Goal: Navigation & Orientation: Find specific page/section

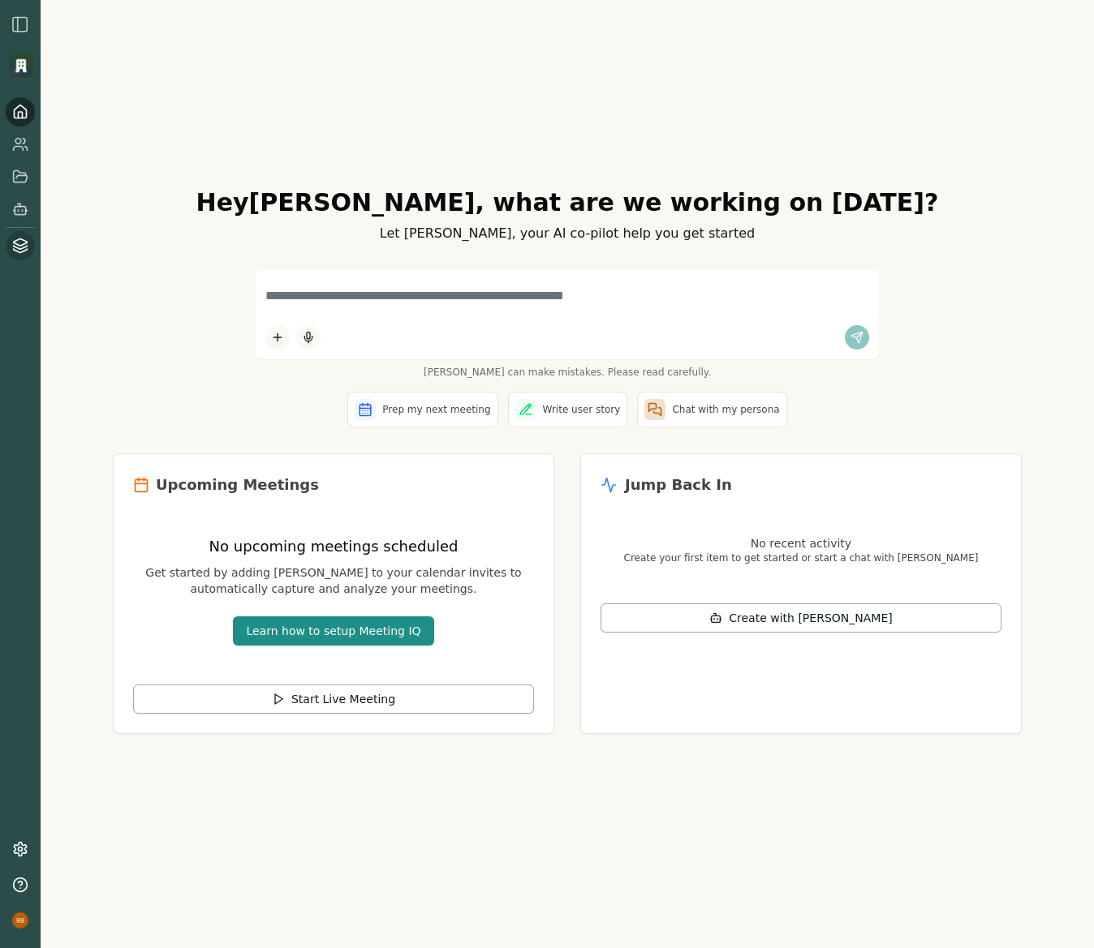
click at [21, 249] on icon at bounding box center [20, 246] width 16 height 16
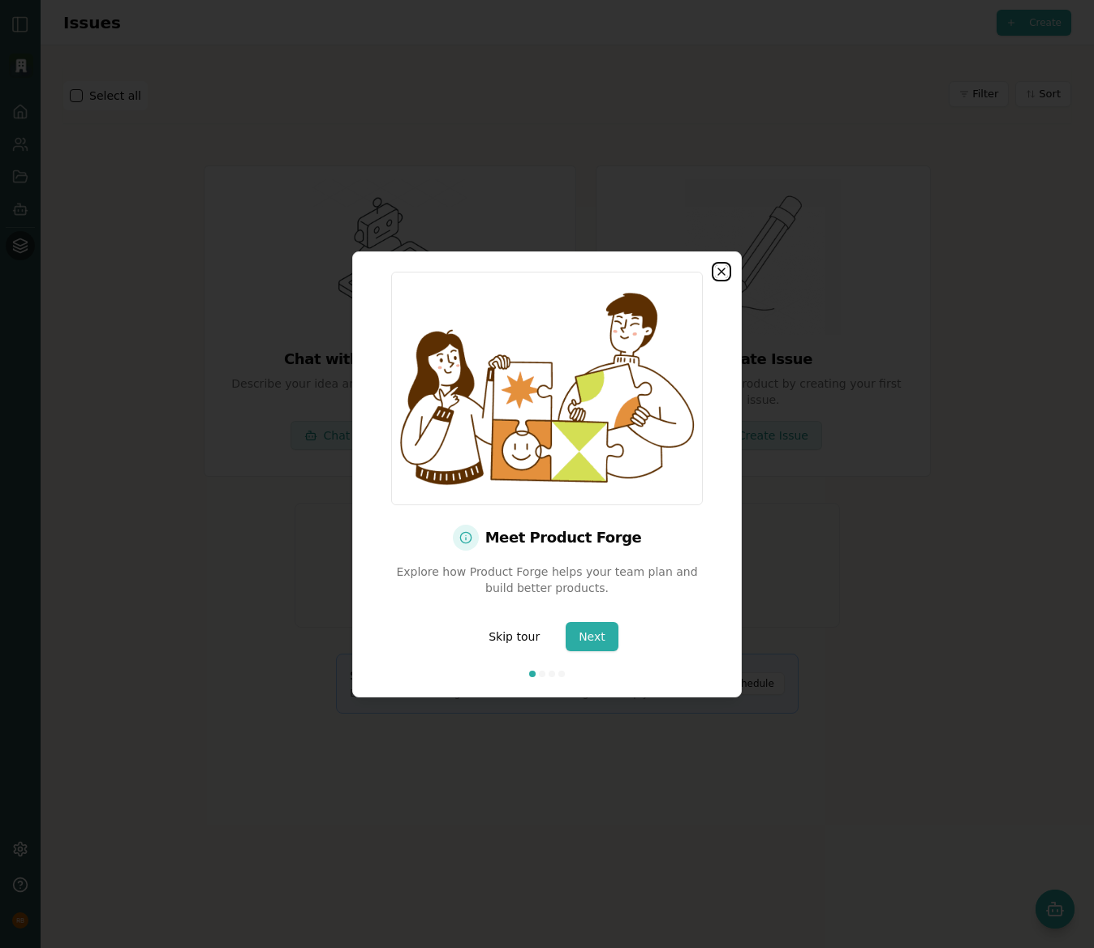
click at [722, 274] on icon "button" at bounding box center [721, 271] width 13 height 13
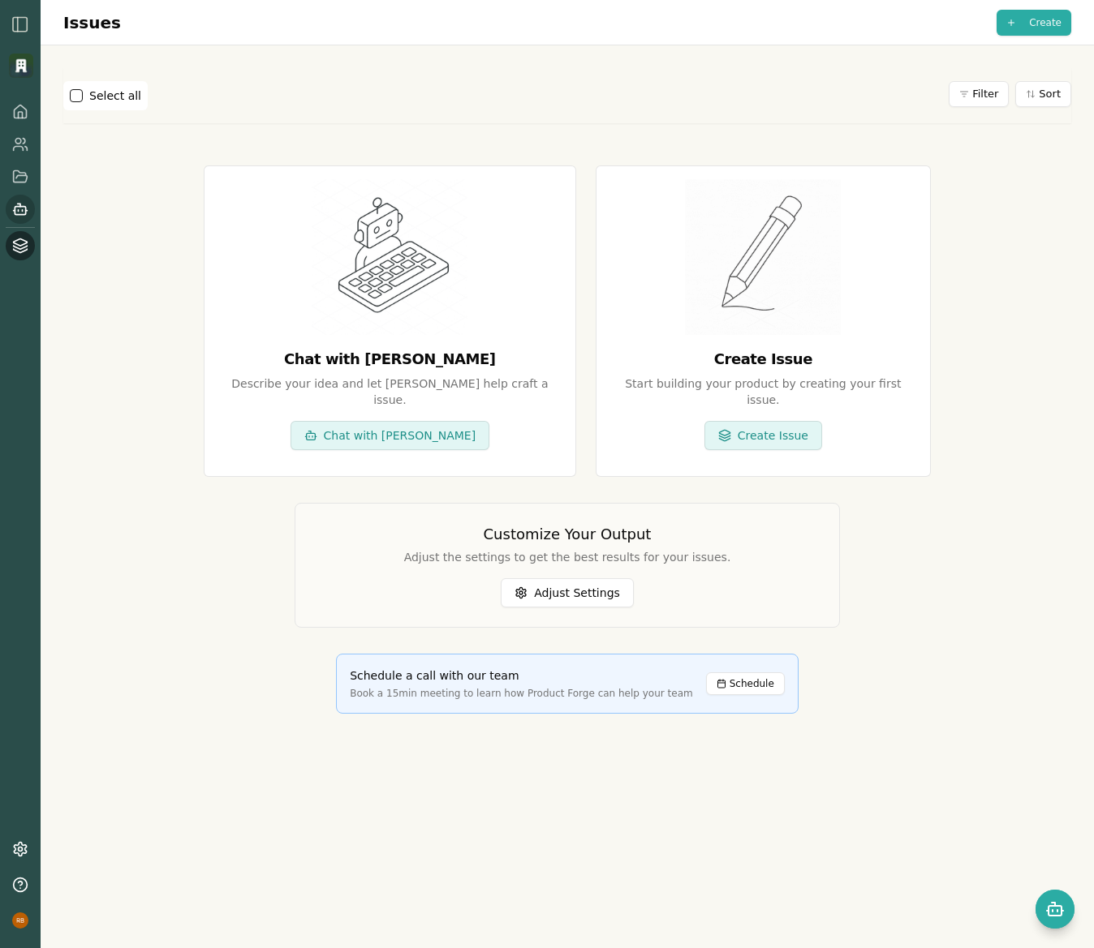
click at [24, 214] on rect at bounding box center [20, 211] width 11 height 8
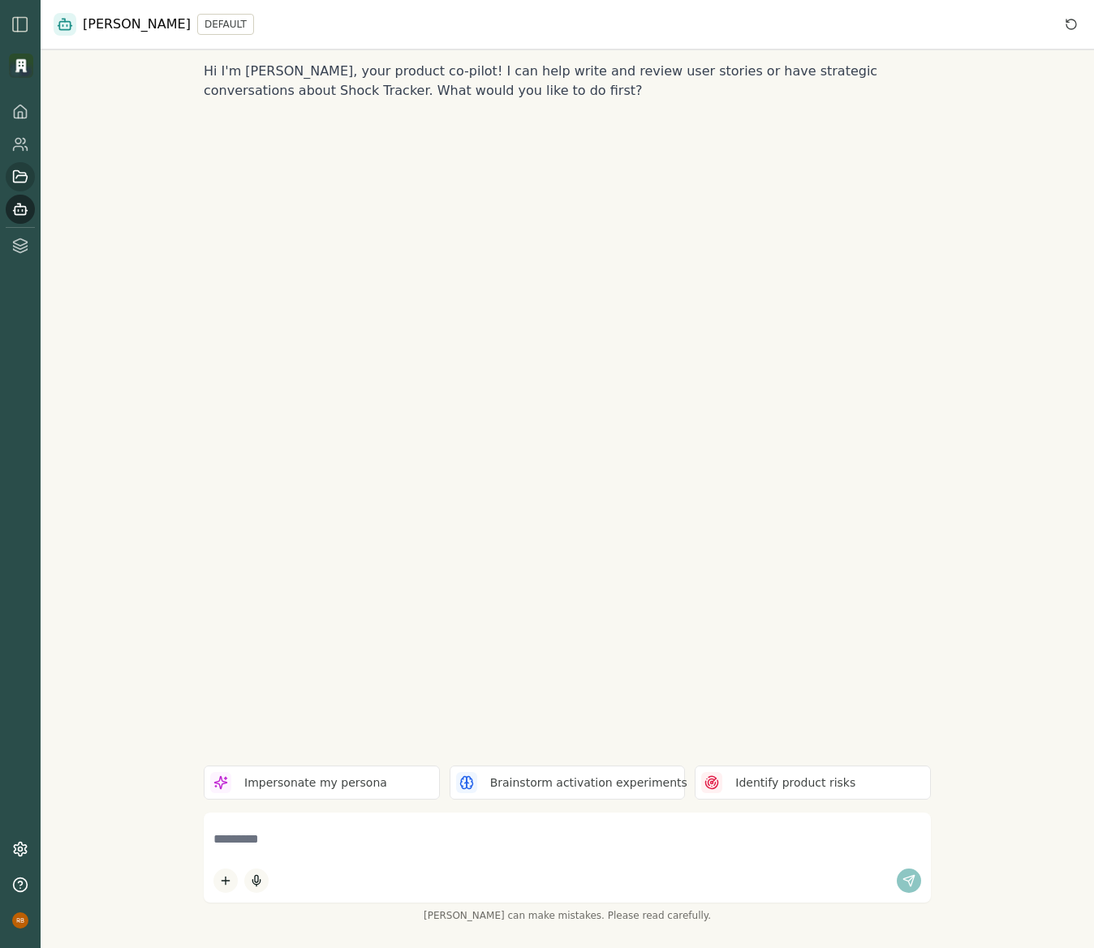
click at [25, 176] on icon at bounding box center [20, 177] width 16 height 16
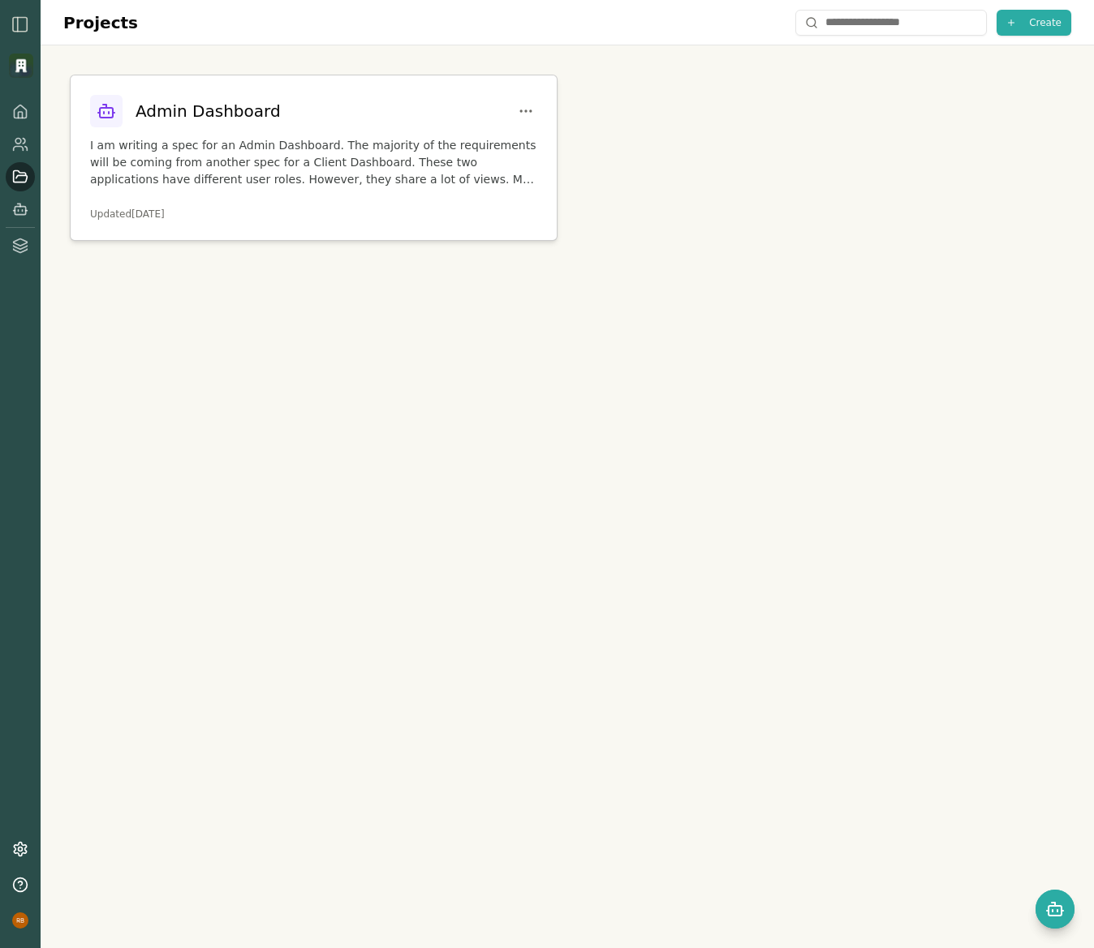
click at [337, 150] on p "I am writing a spec for an Admin Dashboard. The majority of the requirements wi…" at bounding box center [313, 162] width 447 height 51
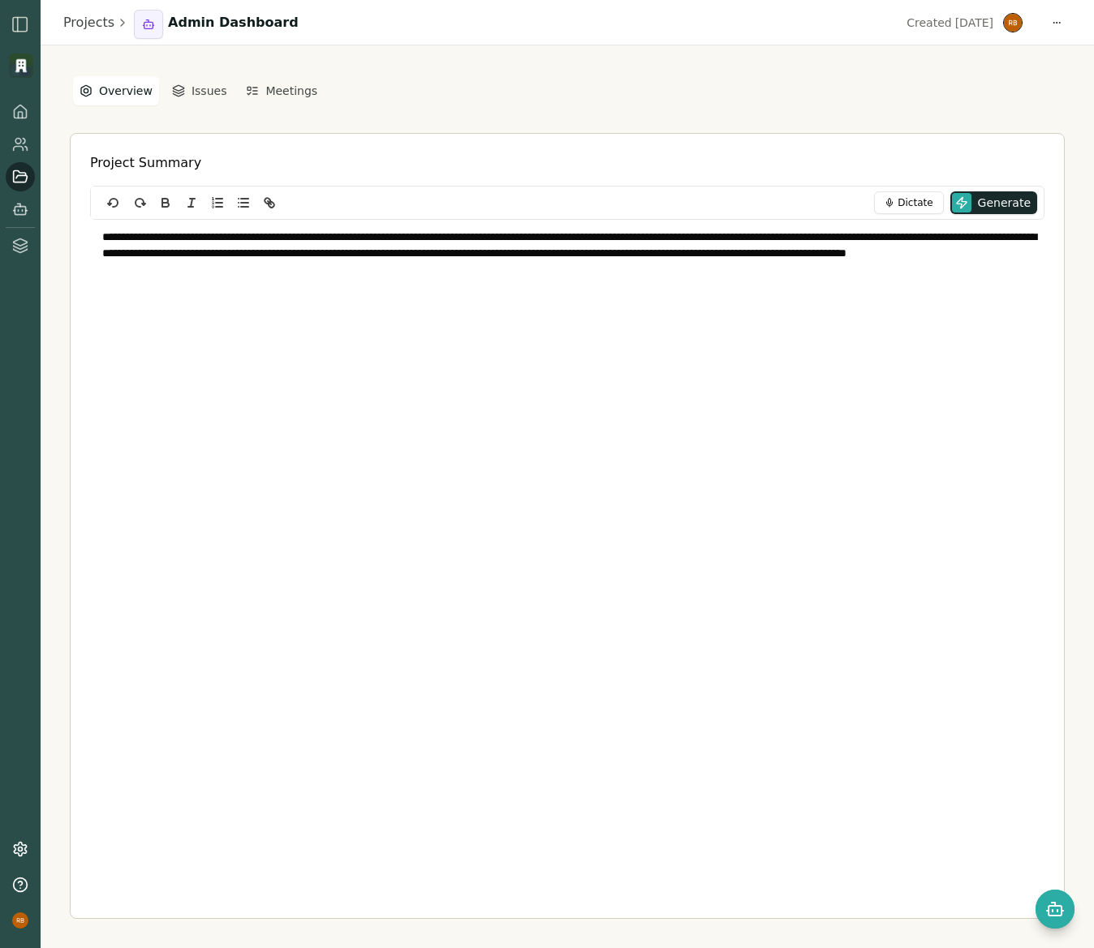
click at [397, 398] on div "**********" at bounding box center [567, 321] width 954 height 203
click at [421, 324] on div "**********" at bounding box center [567, 321] width 954 height 203
click at [381, 280] on div "**********" at bounding box center [567, 321] width 954 height 203
click at [15, 115] on icon at bounding box center [20, 112] width 16 height 16
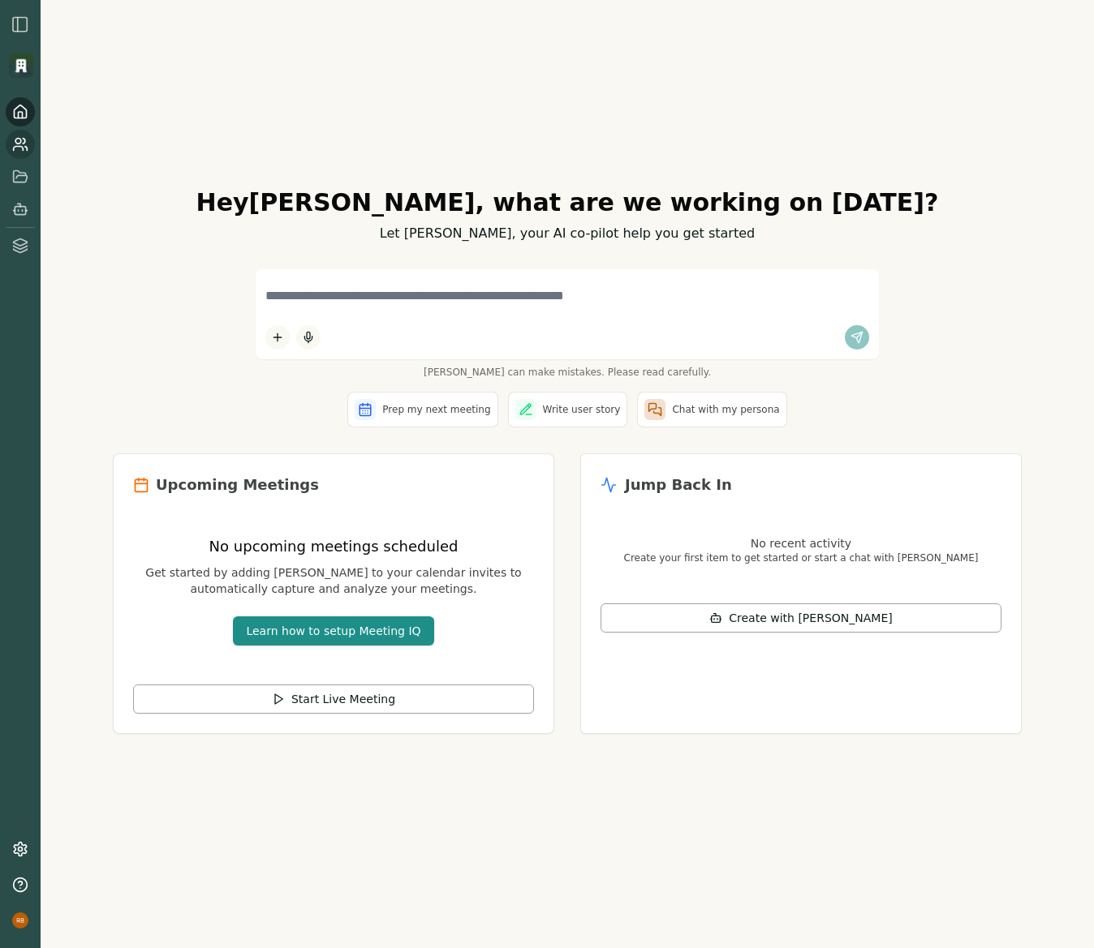
click at [16, 141] on icon at bounding box center [20, 144] width 16 height 16
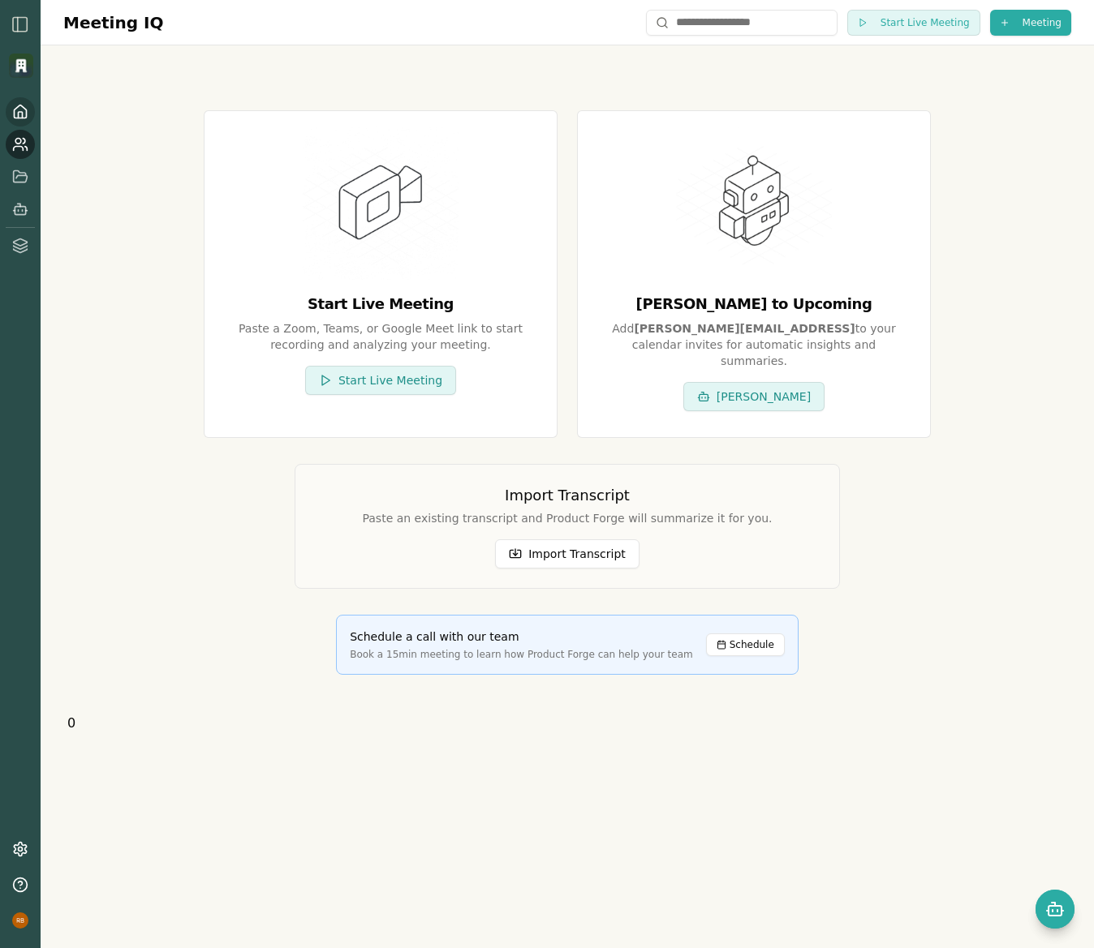
click at [27, 106] on icon at bounding box center [20, 112] width 16 height 16
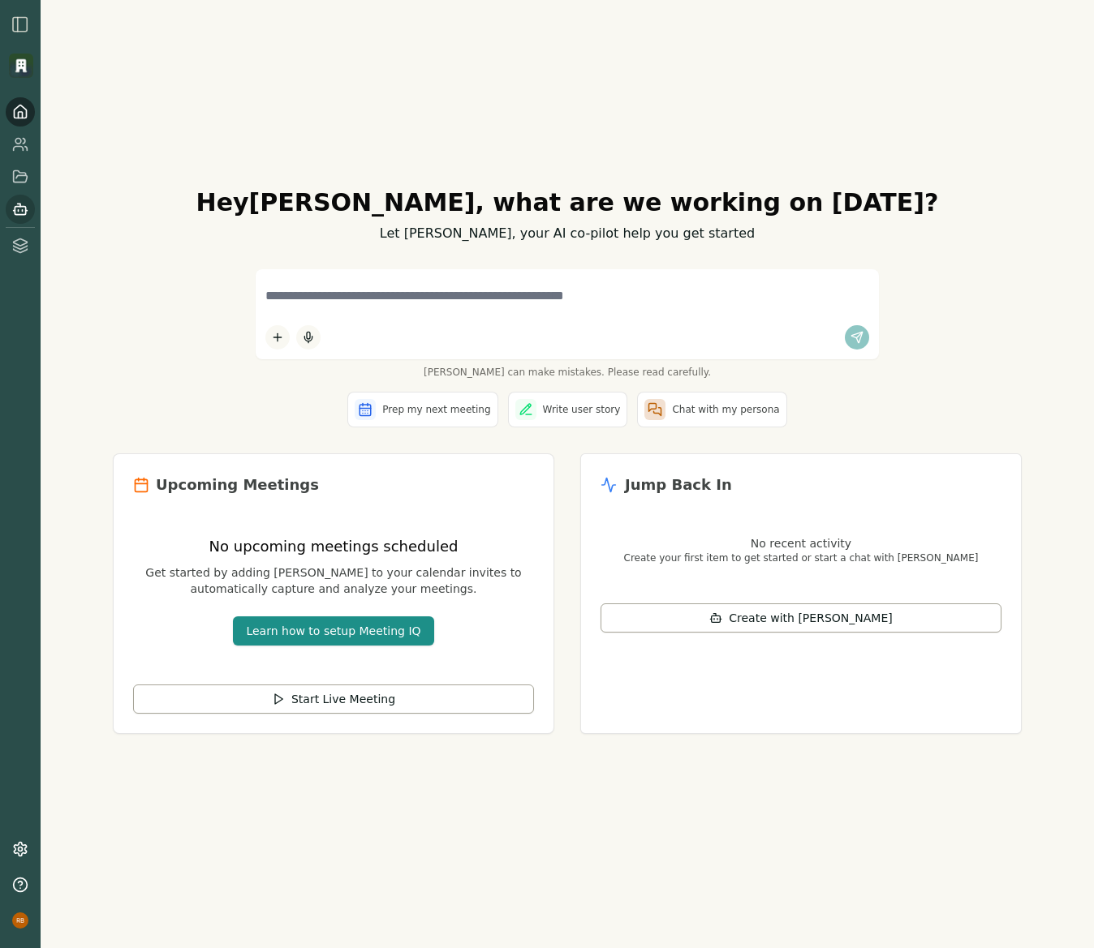
click at [31, 213] on link at bounding box center [20, 209] width 29 height 29
click at [16, 182] on icon at bounding box center [21, 175] width 14 height 11
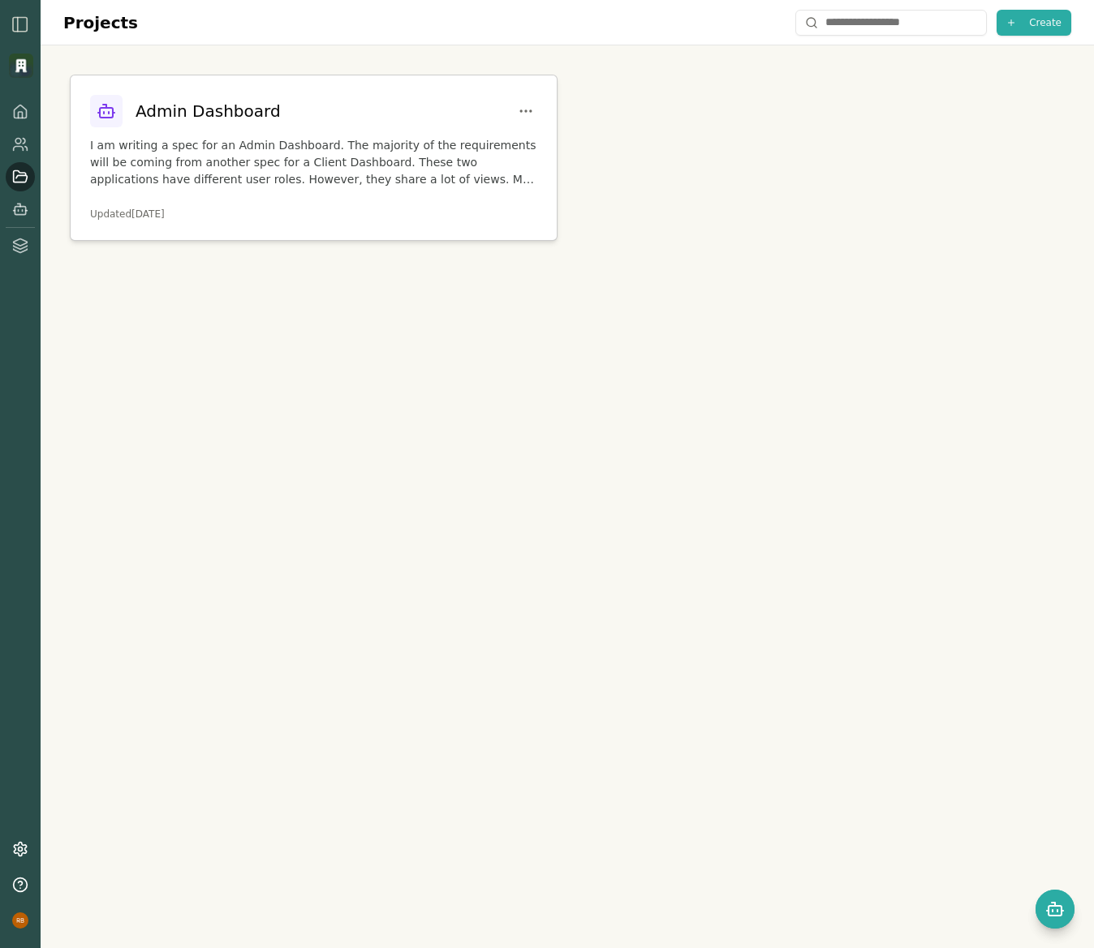
click at [227, 177] on p "I am writing a spec for an Admin Dashboard. The majority of the requirements wi…" at bounding box center [313, 162] width 447 height 51
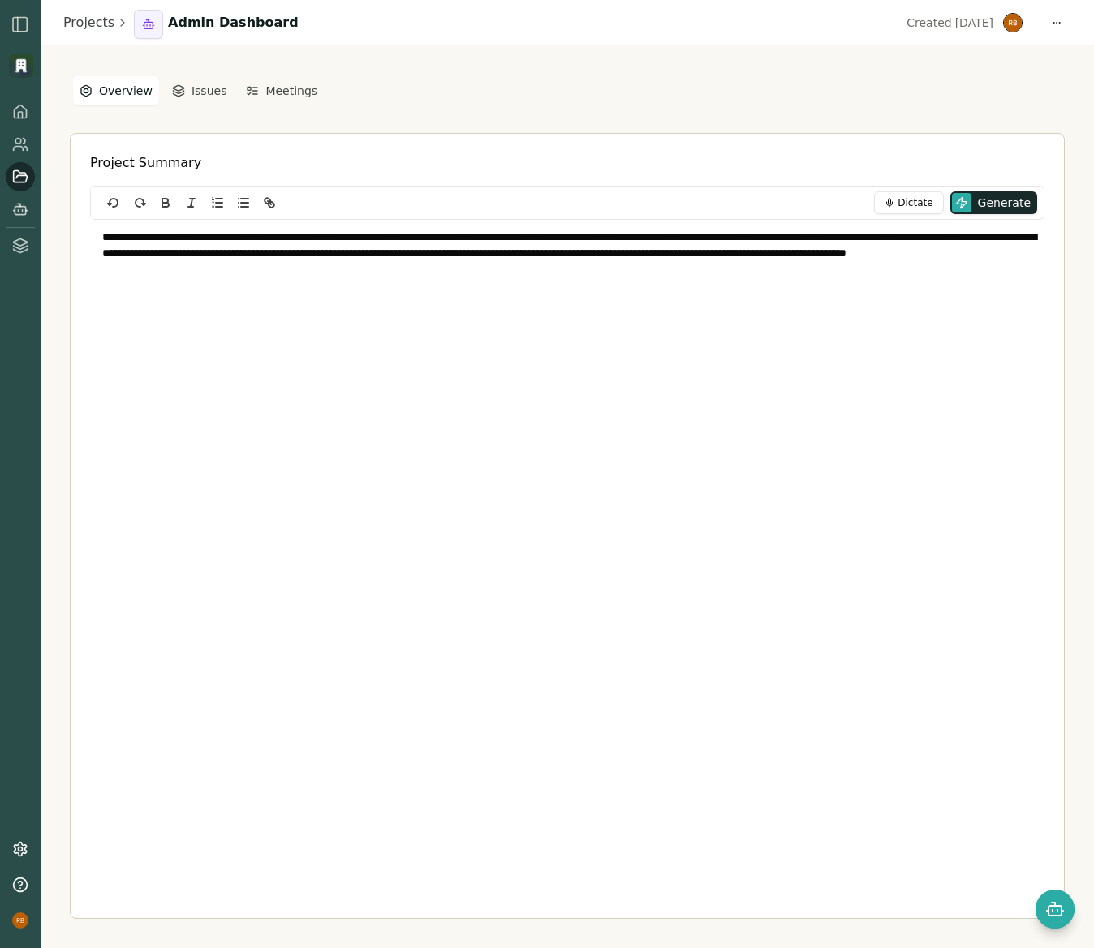
click at [446, 327] on div "**********" at bounding box center [567, 321] width 954 height 203
click at [562, 427] on div "**********" at bounding box center [567, 559] width 954 height 746
click at [398, 285] on div "**********" at bounding box center [567, 321] width 954 height 203
click at [436, 307] on p at bounding box center [567, 302] width 930 height 16
click at [441, 307] on p at bounding box center [567, 302] width 930 height 16
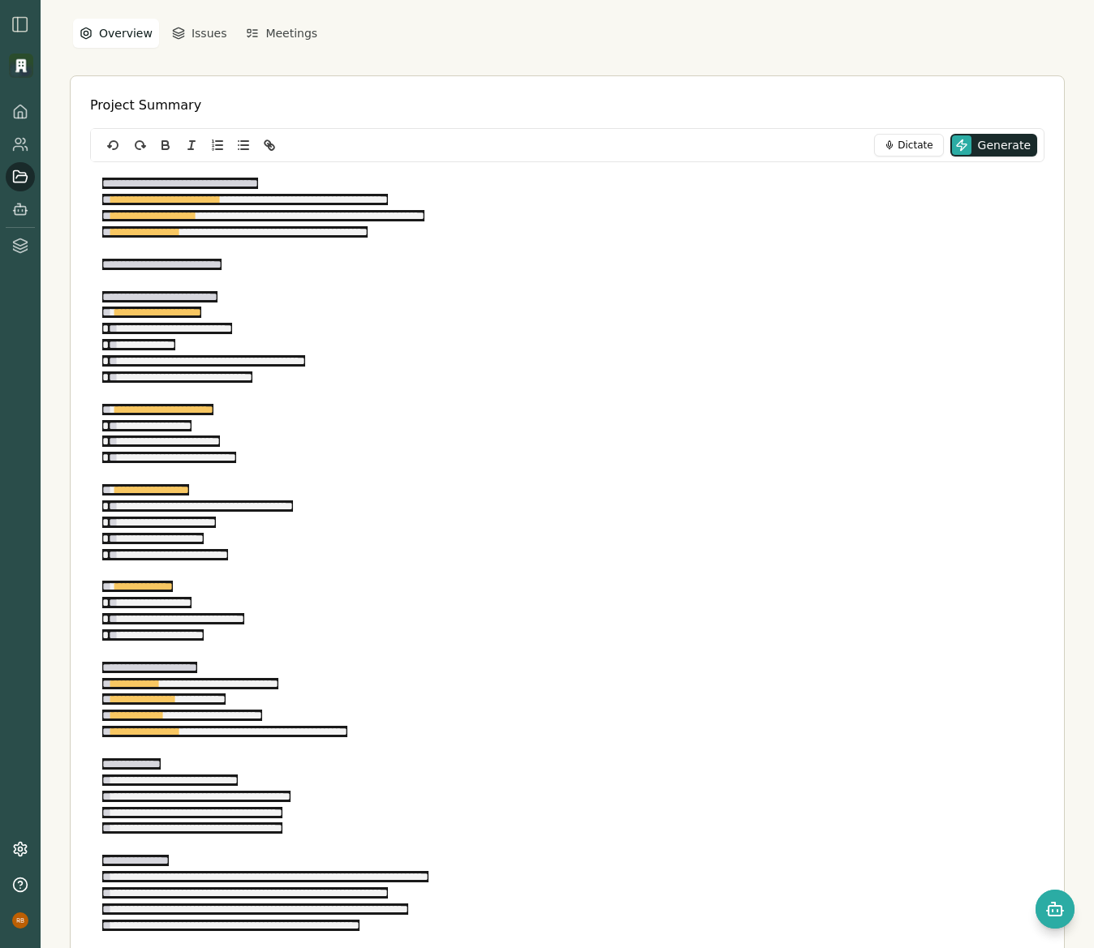
scroll to position [1620, 0]
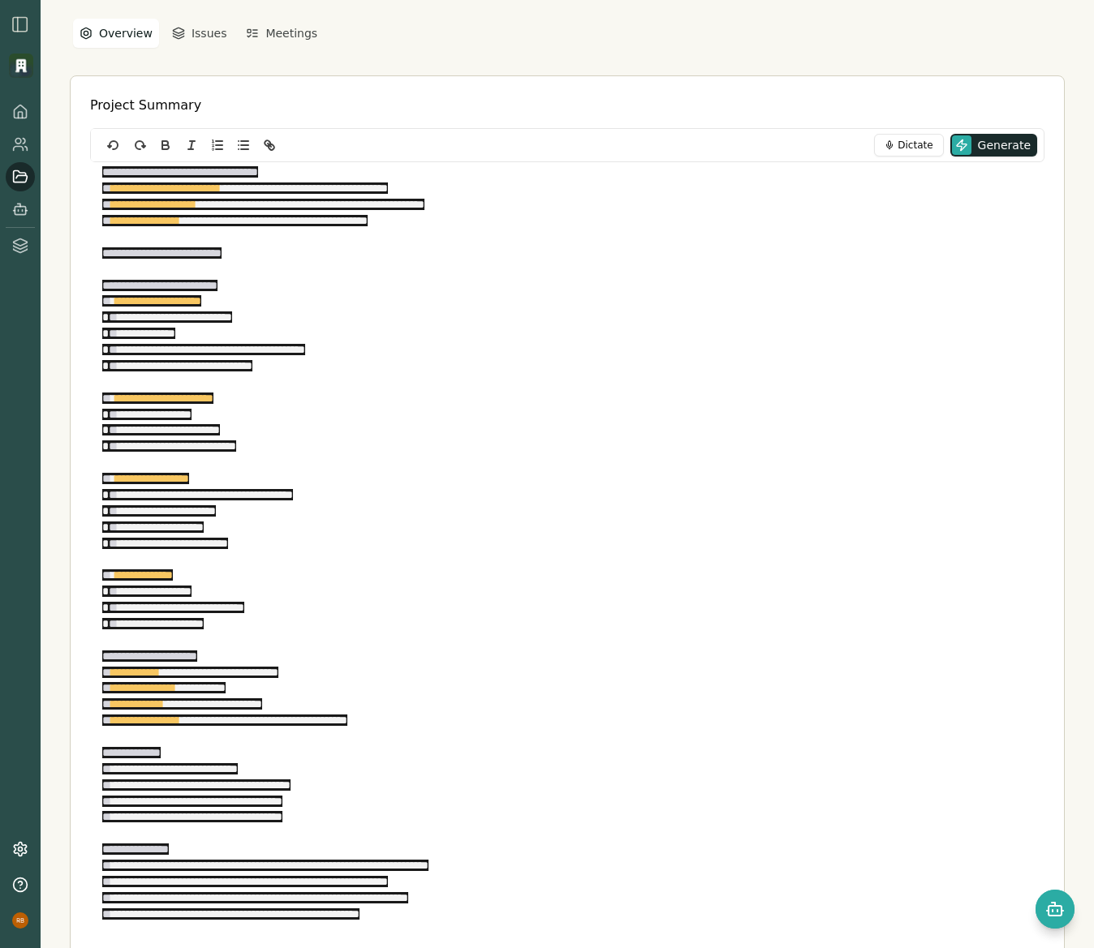
click at [581, 910] on p "**********" at bounding box center [567, 915] width 930 height 16
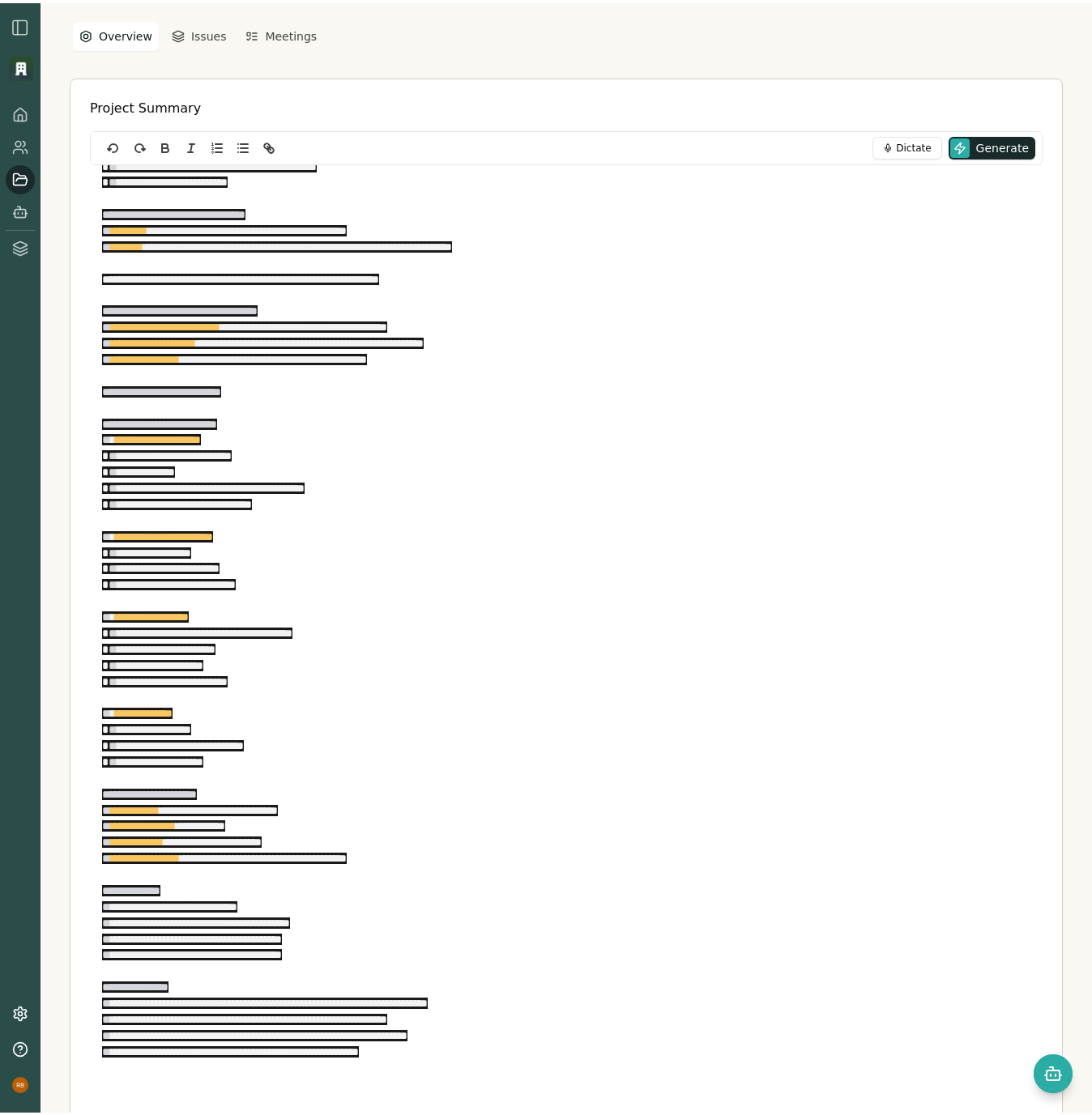
scroll to position [1480, 0]
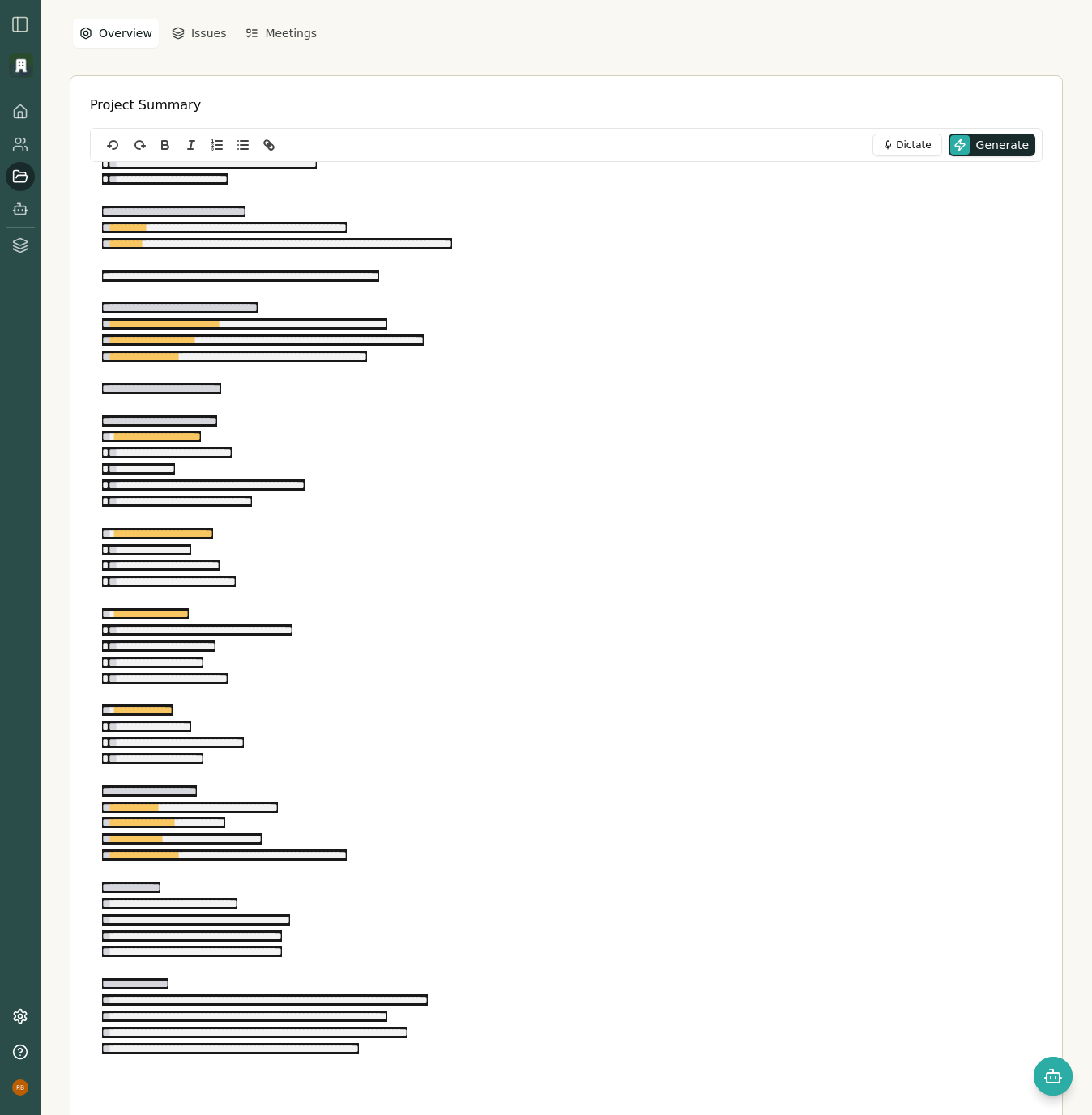
click at [351, 946] on p at bounding box center [566, 1081] width 928 height 16
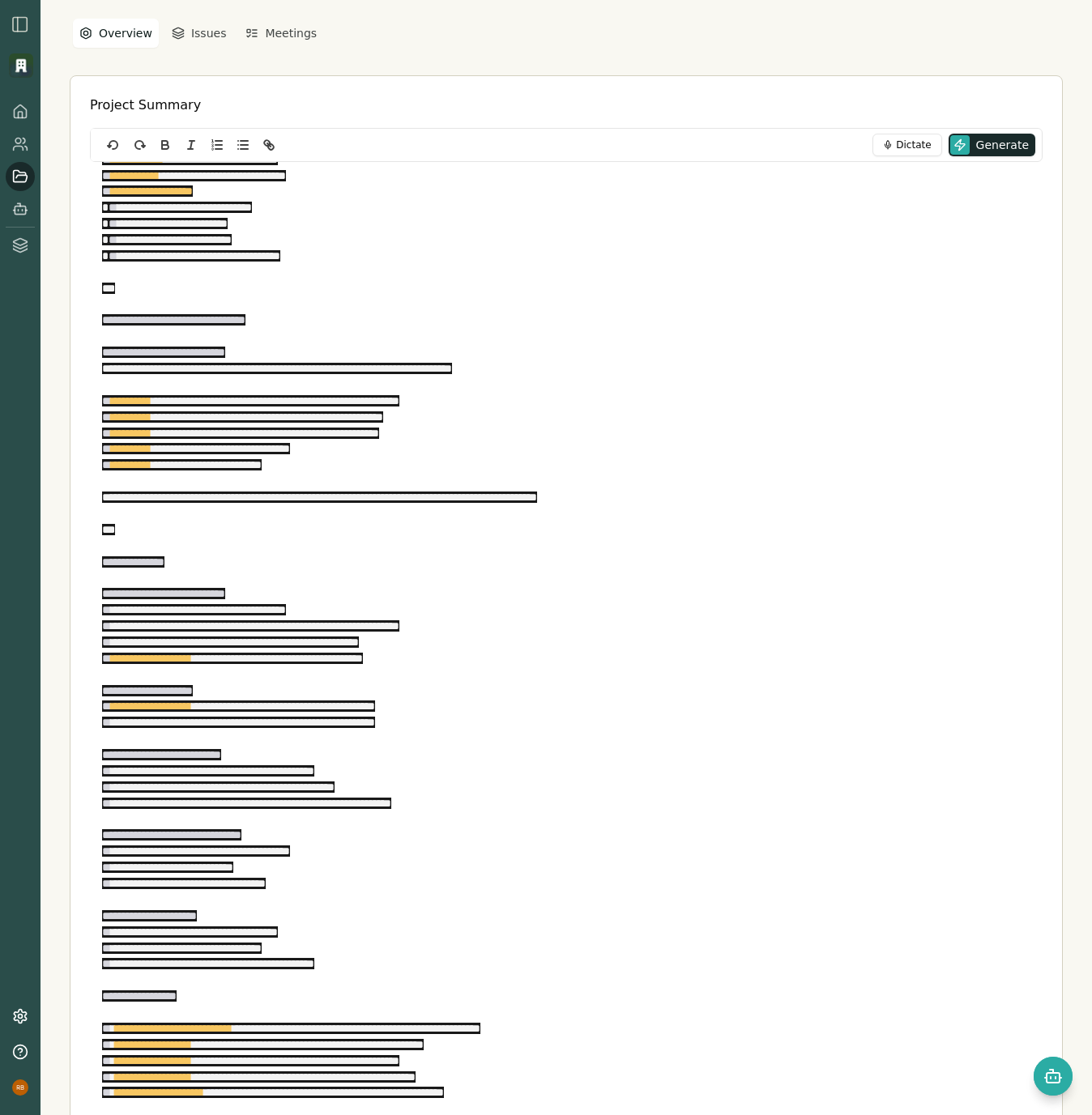
click at [562, 946] on p "**********" at bounding box center [566, 1093] width 928 height 16
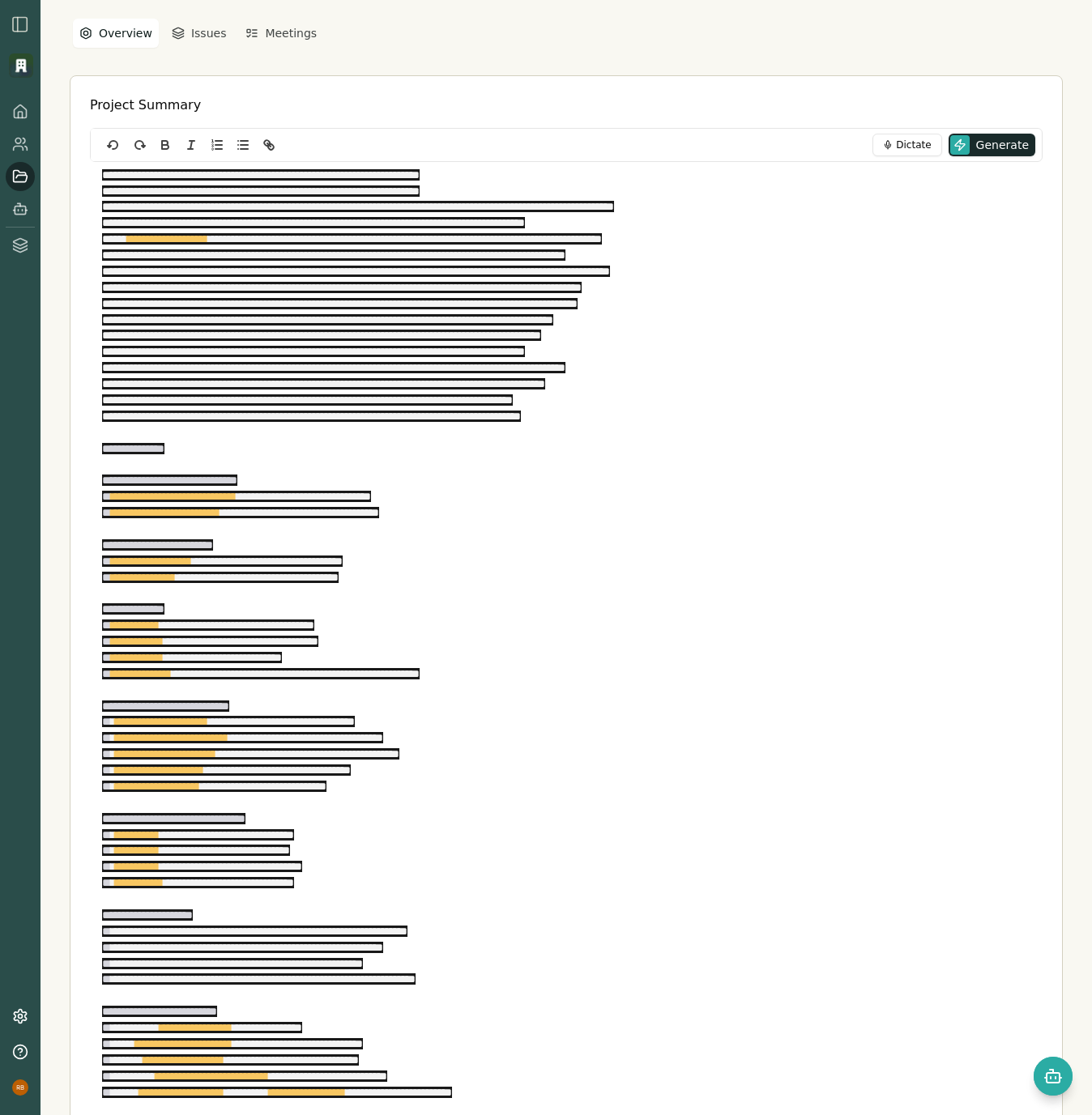
scroll to position [7033, 0]
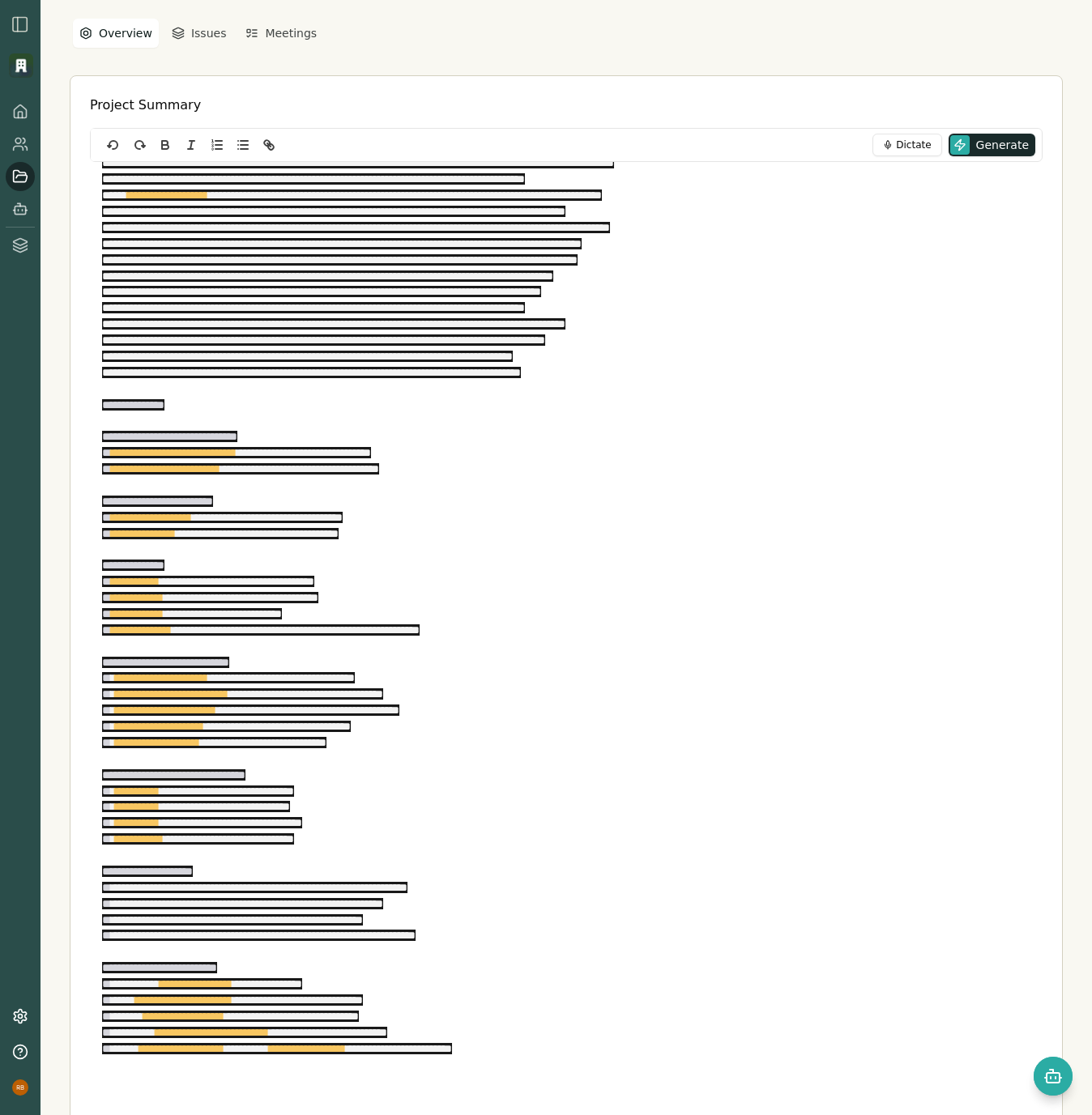
click at [589, 946] on p at bounding box center [566, 1081] width 928 height 16
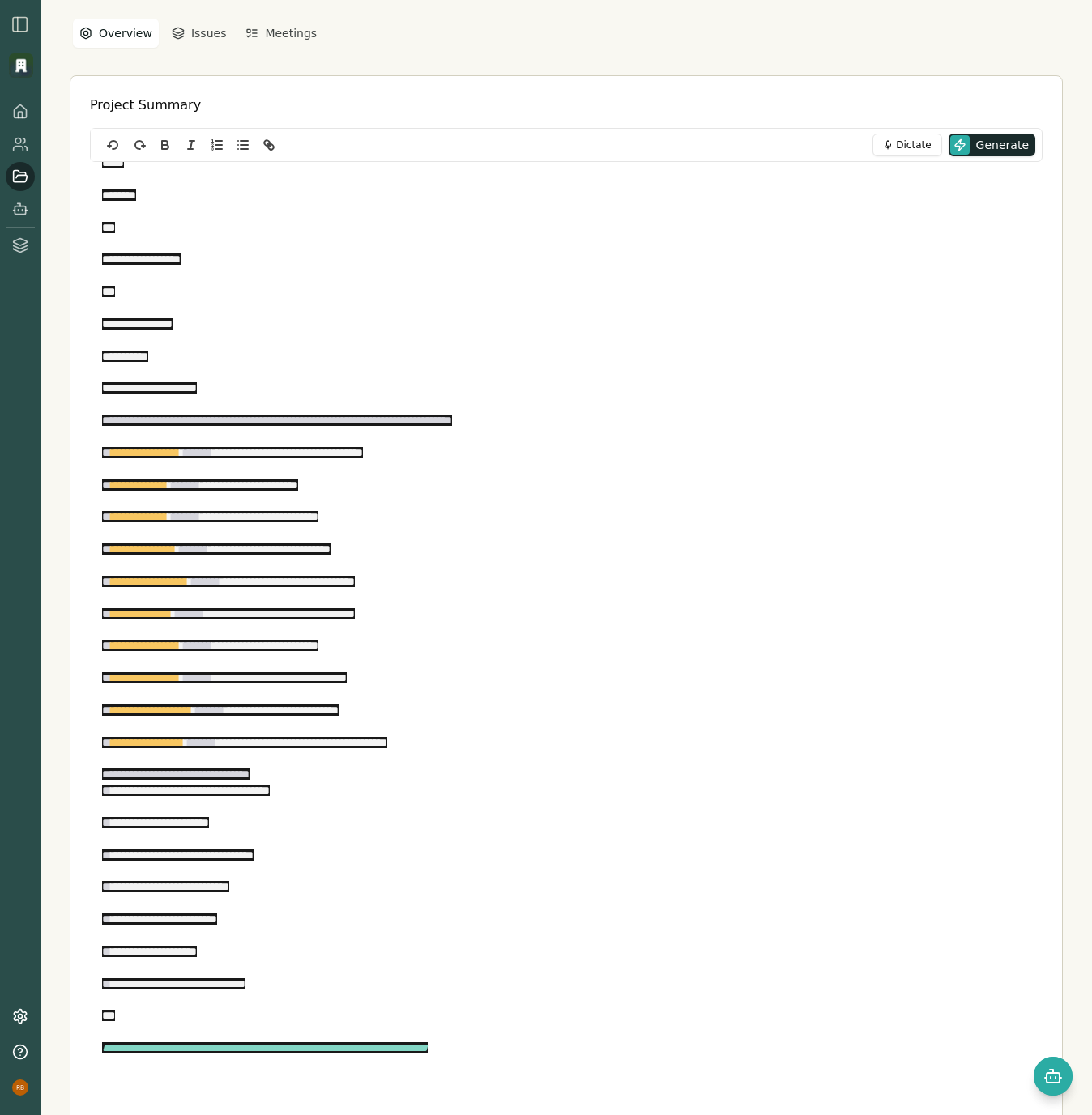
scroll to position [12187, 0]
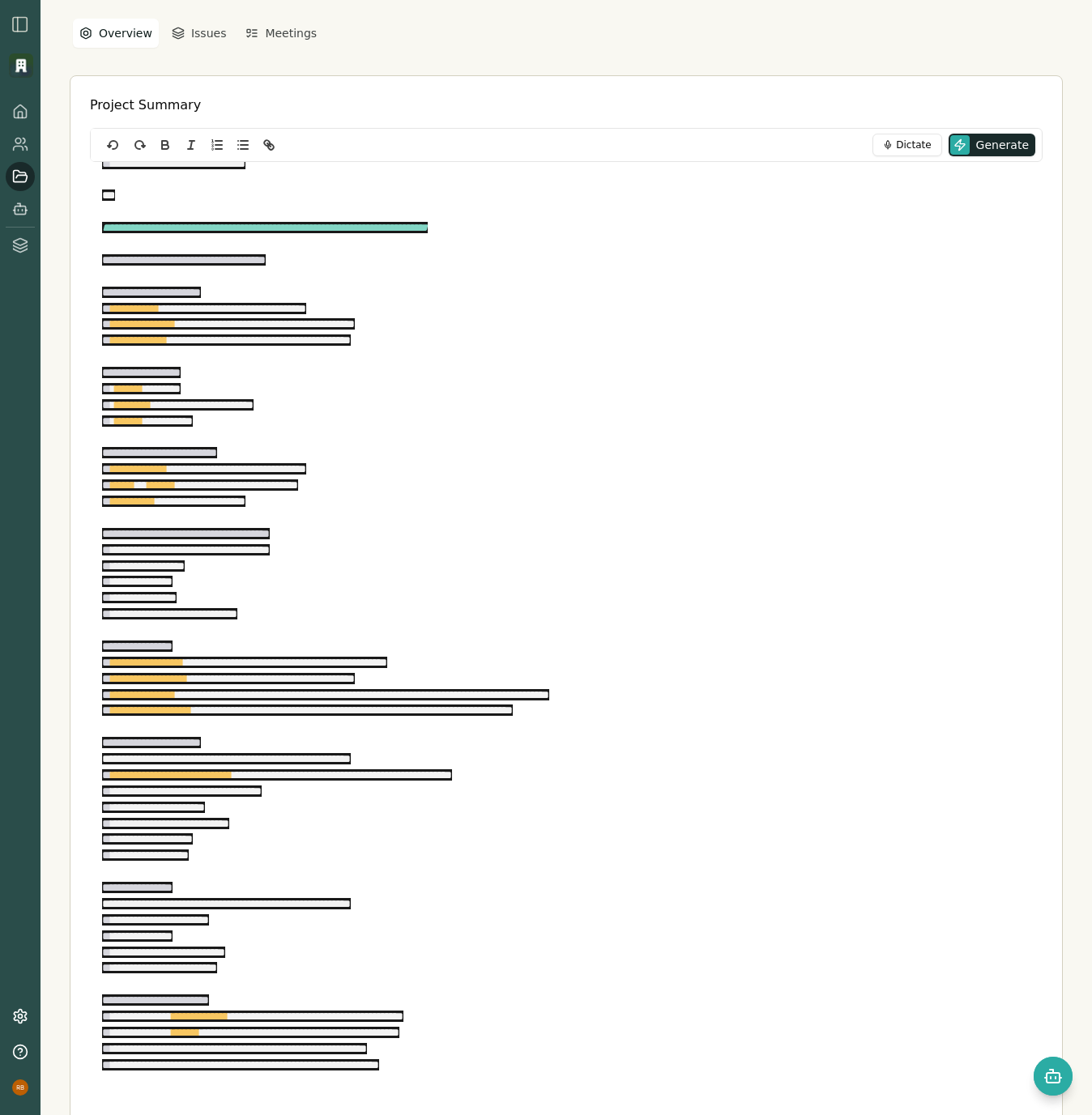
click at [579, 39] on div "**********" at bounding box center [566, 576] width 993 height 1118
click at [561, 92] on div "**********" at bounding box center [566, 605] width 993 height 1060
drag, startPoint x: 672, startPoint y: 758, endPoint x: 670, endPoint y: 777, distance: 19.1
click at [672, 736] on p at bounding box center [566, 727] width 928 height 16
click at [58, 260] on div "**********" at bounding box center [566, 576] width 1051 height 1177
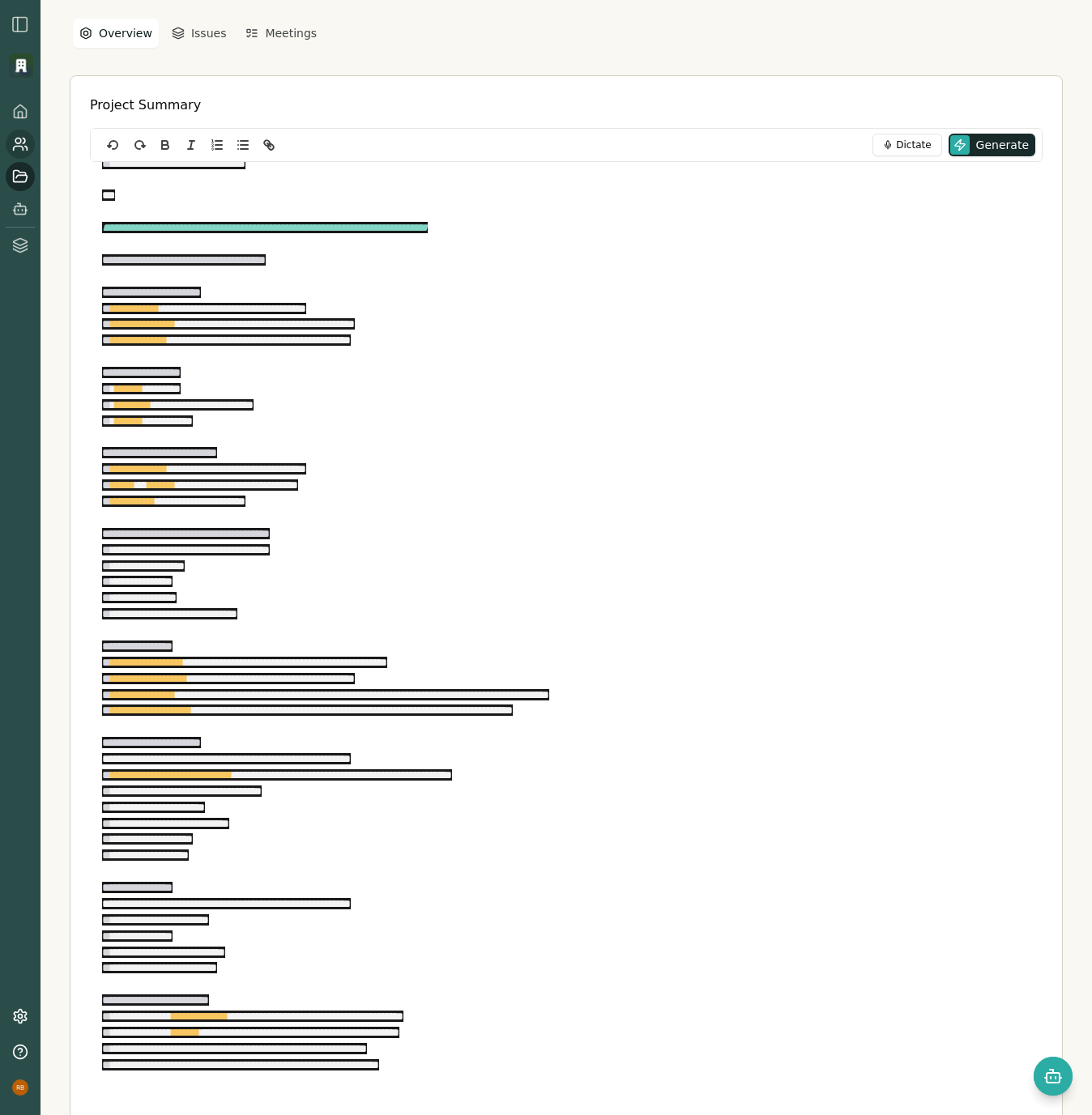
click at [27, 153] on link at bounding box center [20, 144] width 29 height 29
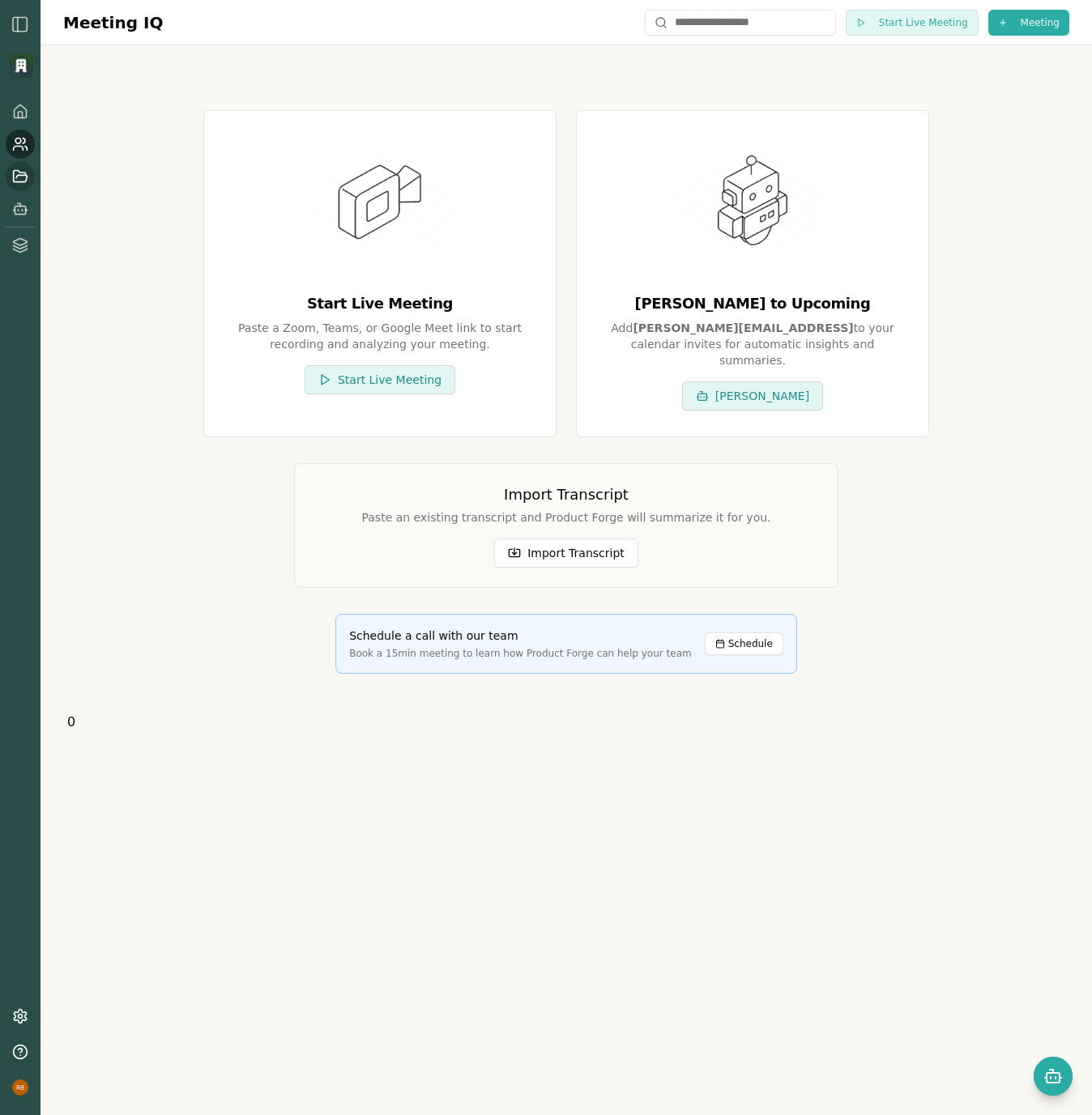
click at [24, 179] on icon at bounding box center [20, 177] width 16 height 16
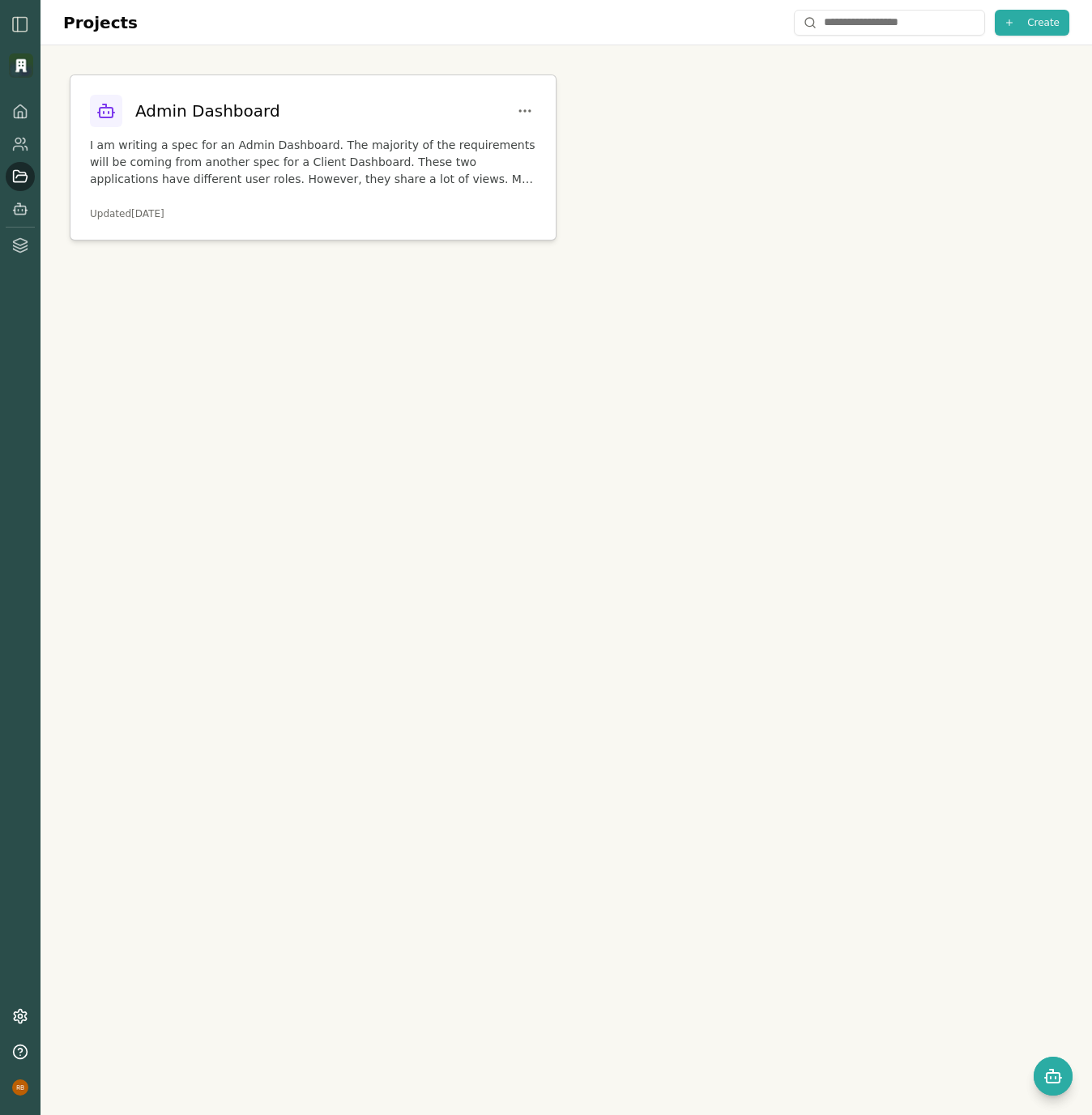
click at [322, 170] on p "I am writing a spec for an Admin Dashboard. The majority of the requirements wi…" at bounding box center [312, 162] width 446 height 51
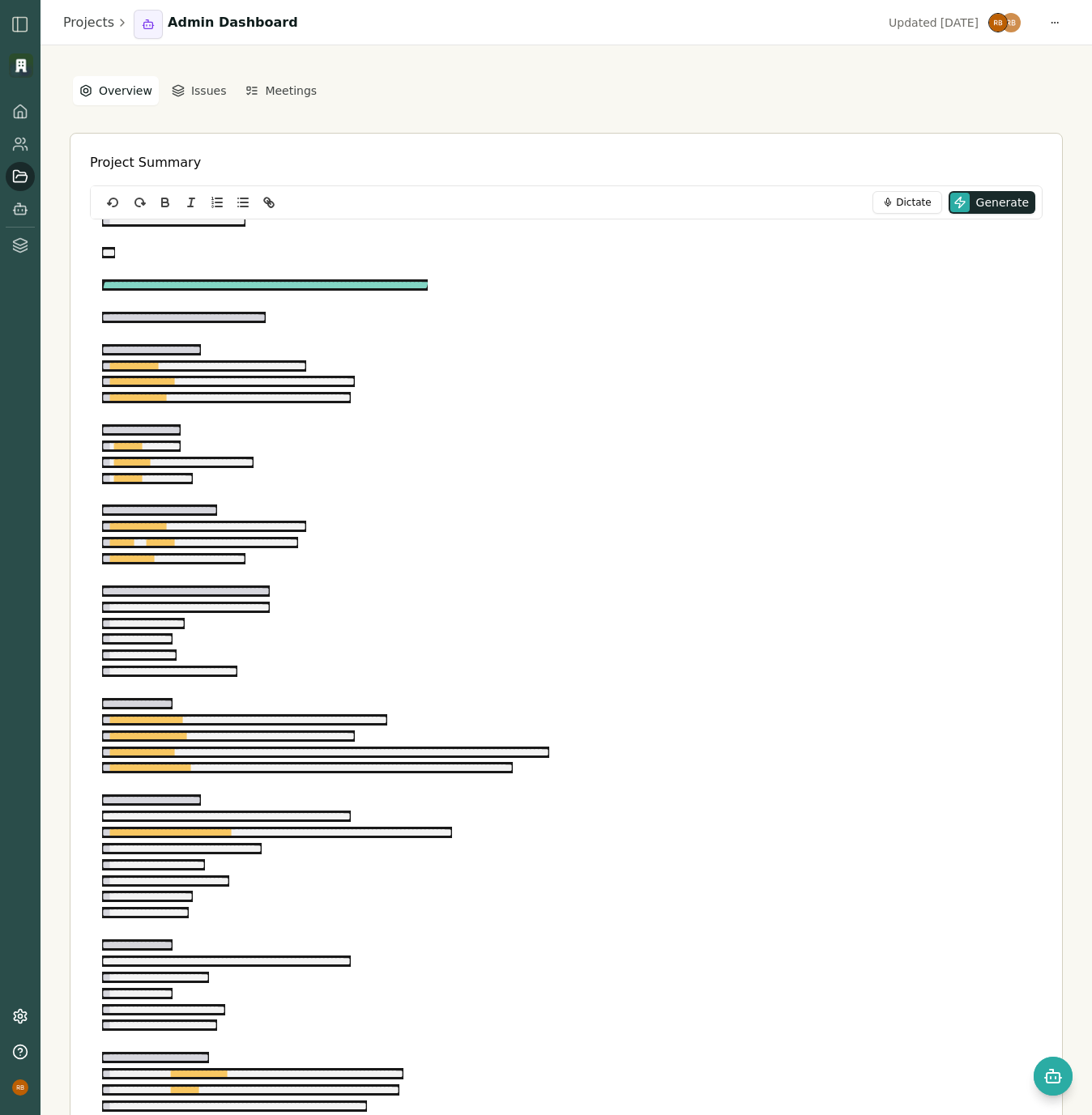
scroll to position [107, 0]
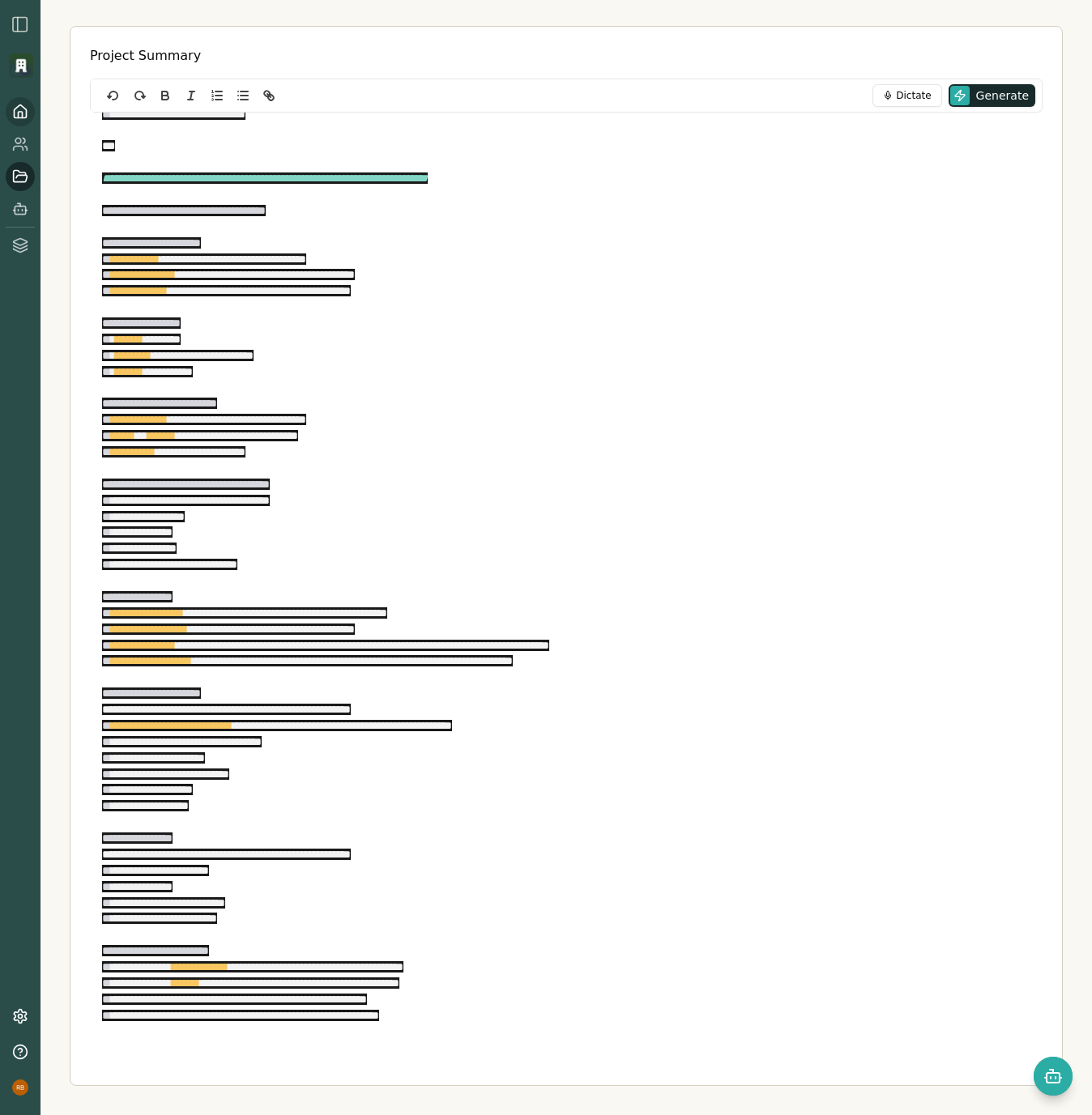
click at [19, 117] on icon at bounding box center [21, 115] width 4 height 6
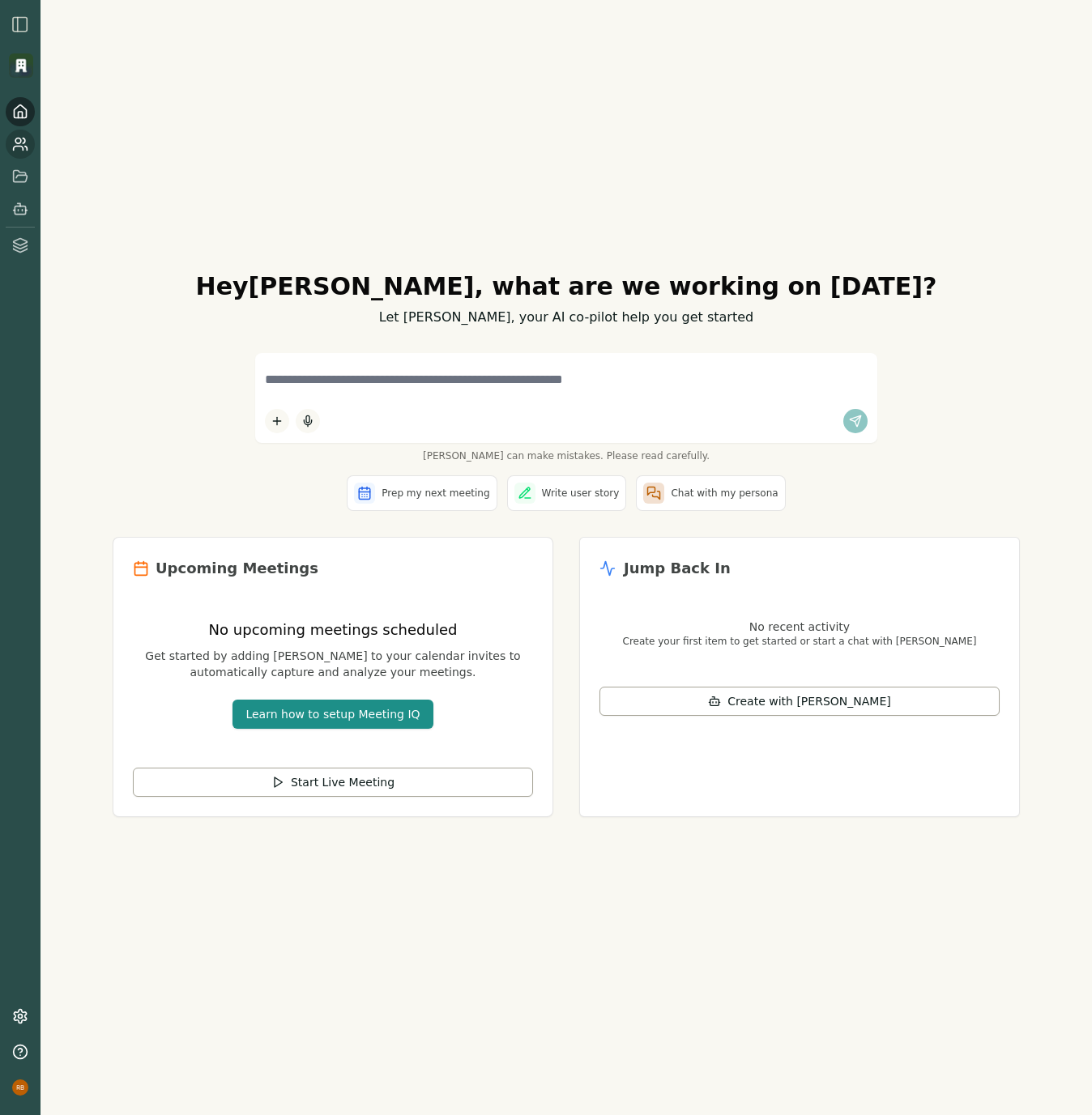
click at [19, 148] on icon at bounding box center [20, 144] width 16 height 16
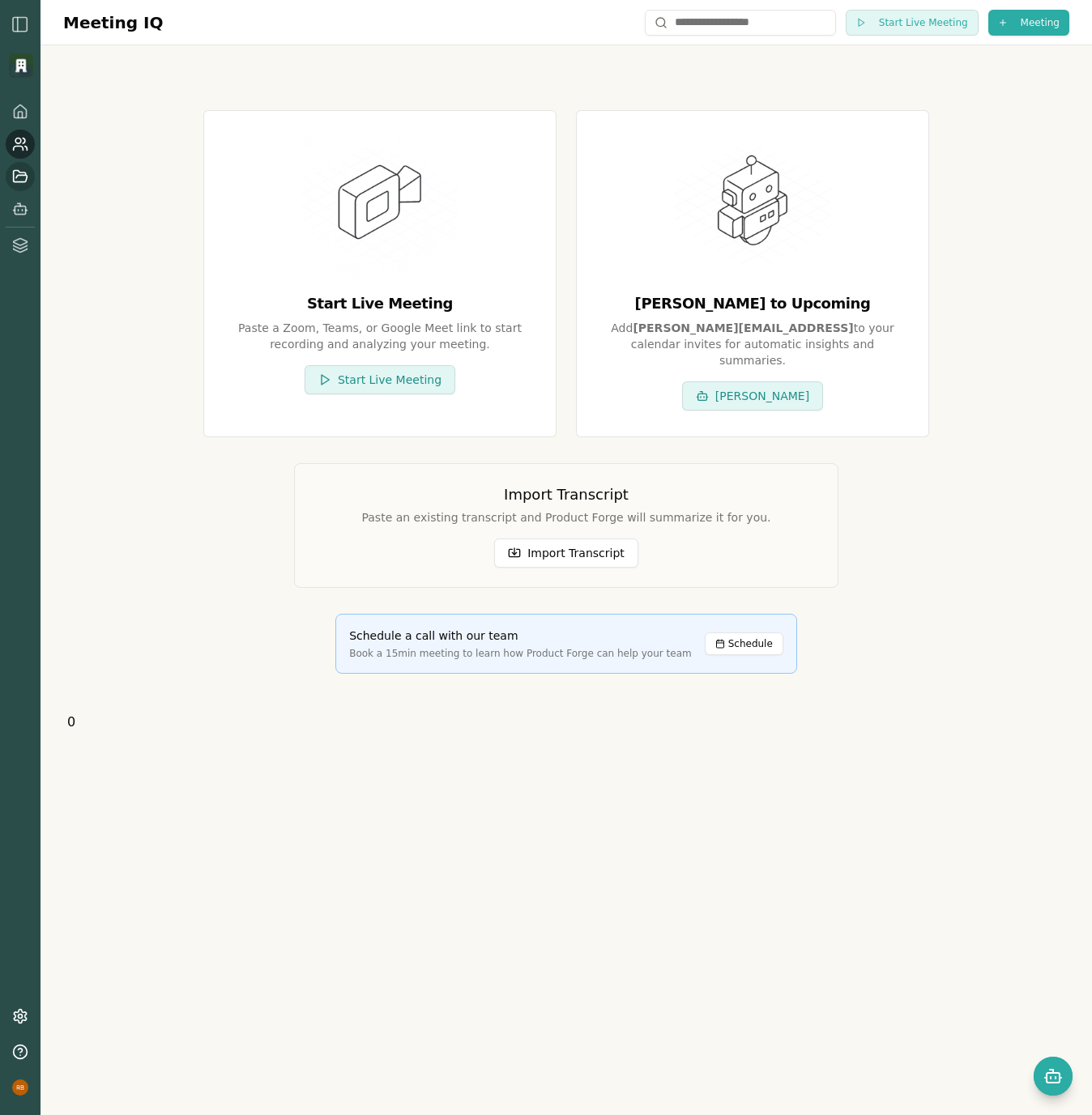
click at [19, 170] on icon at bounding box center [20, 177] width 16 height 16
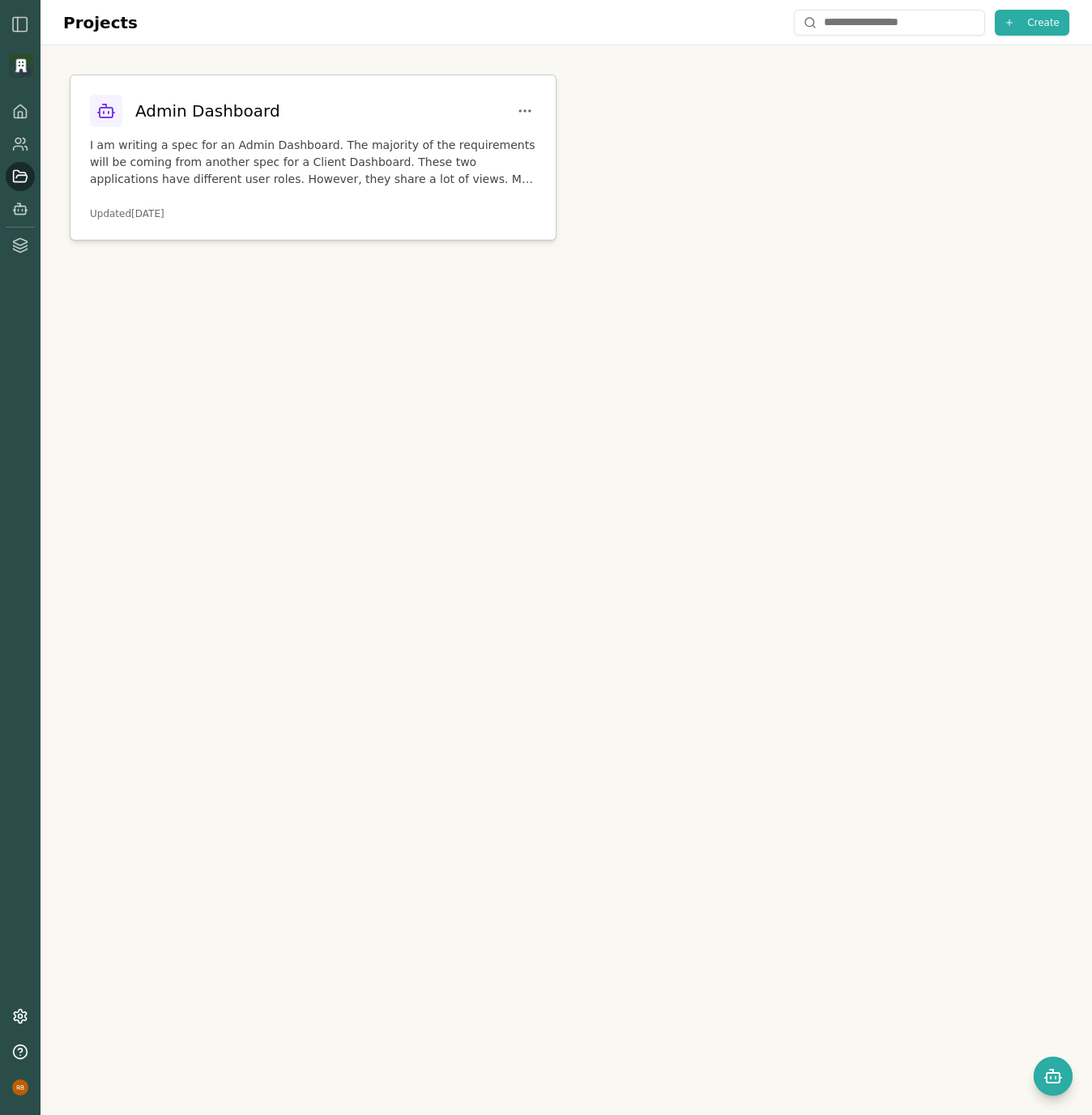
click at [273, 192] on div "Admin Dashboard I am writing a spec for an Admin Dashboard. The majority of the…" at bounding box center [313, 157] width 485 height 165
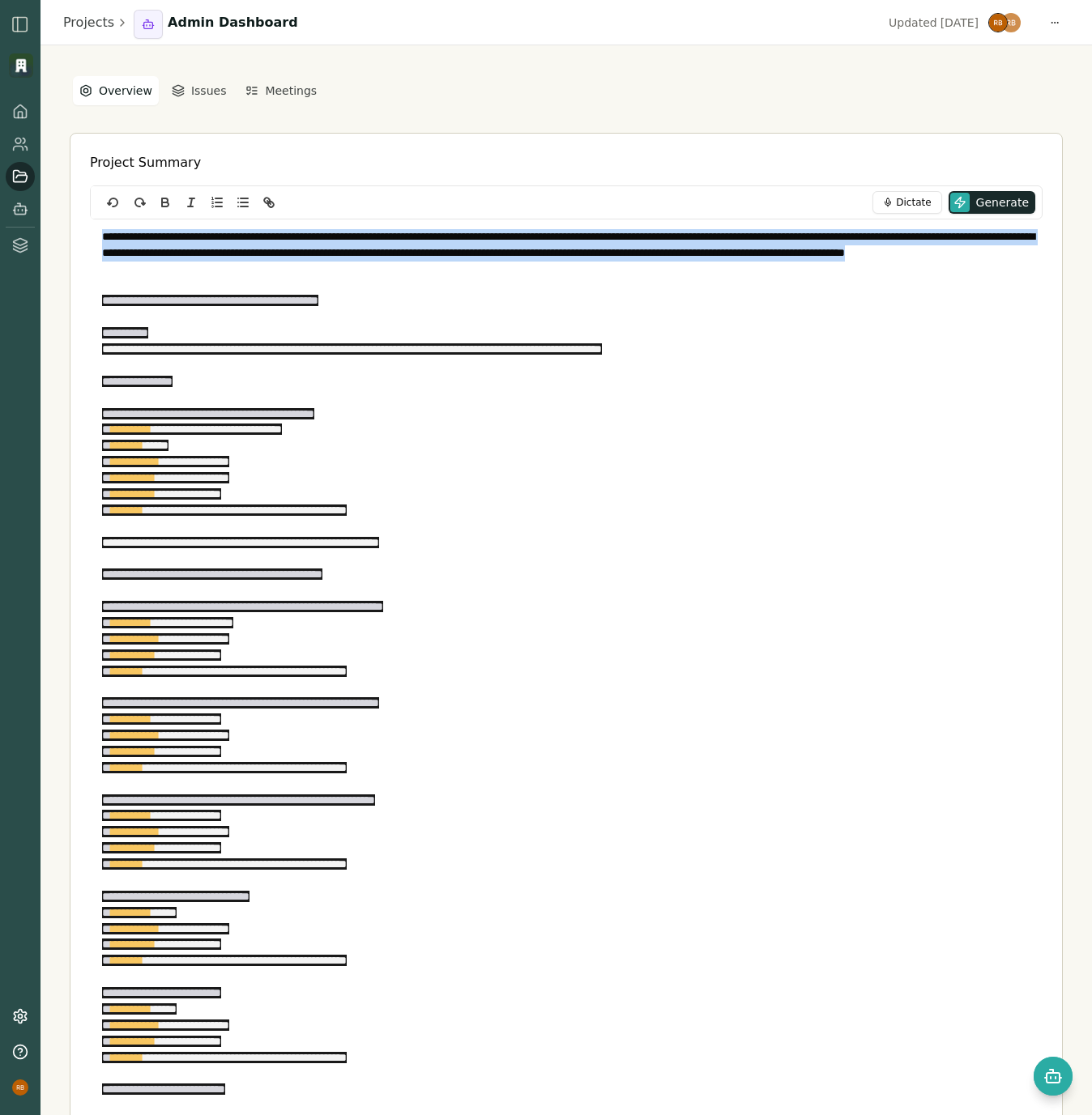
drag, startPoint x: 336, startPoint y: 268, endPoint x: 92, endPoint y: 229, distance: 247.1
click at [92, 229] on div "**********" at bounding box center [566, 696] width 952 height 953
click at [386, 260] on p "**********" at bounding box center [566, 254] width 928 height 49
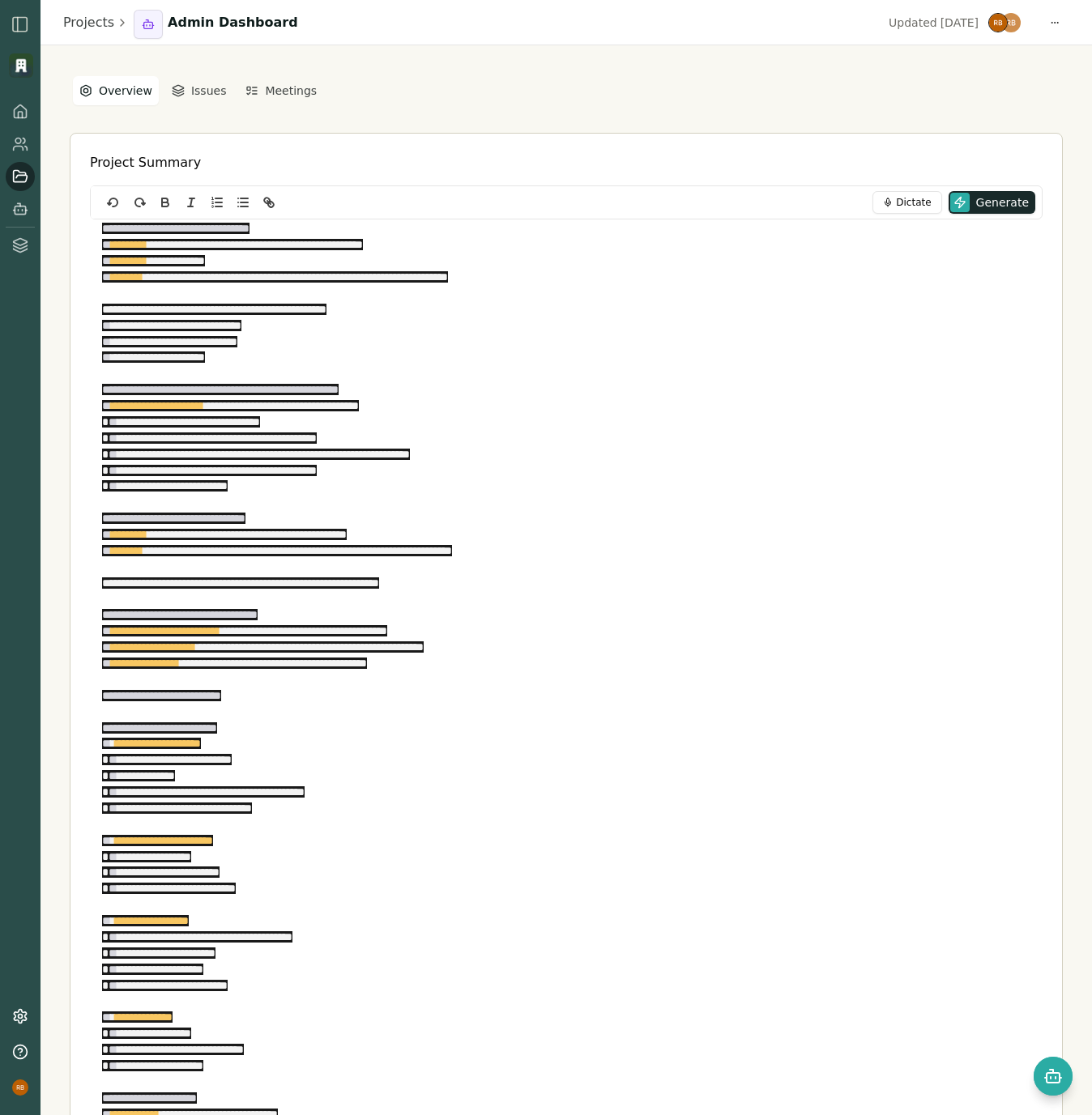
scroll to position [1165, 0]
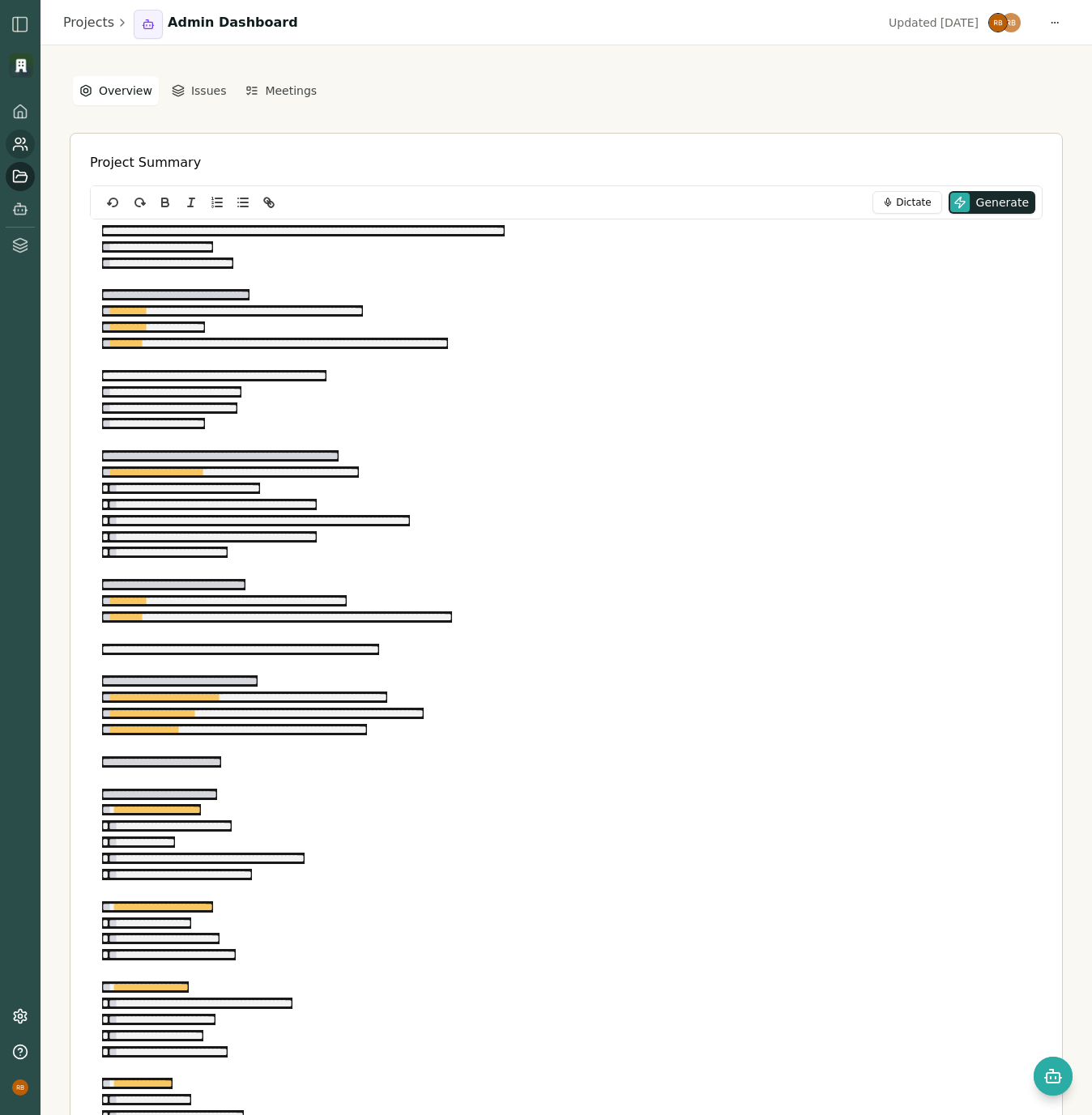
click at [26, 147] on icon at bounding box center [26, 149] width 2 height 4
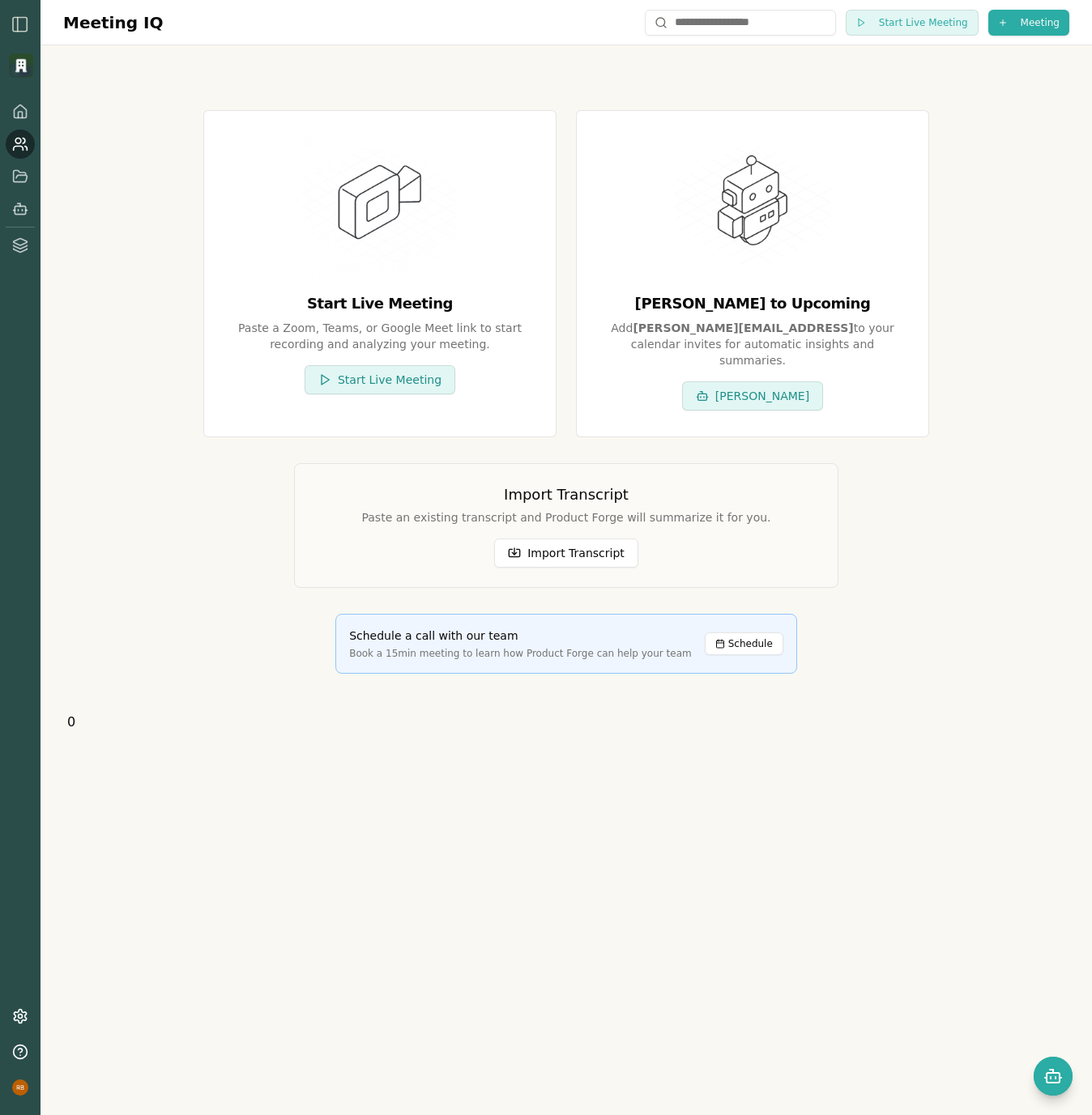
click at [24, 28] on img "button" at bounding box center [20, 24] width 19 height 19
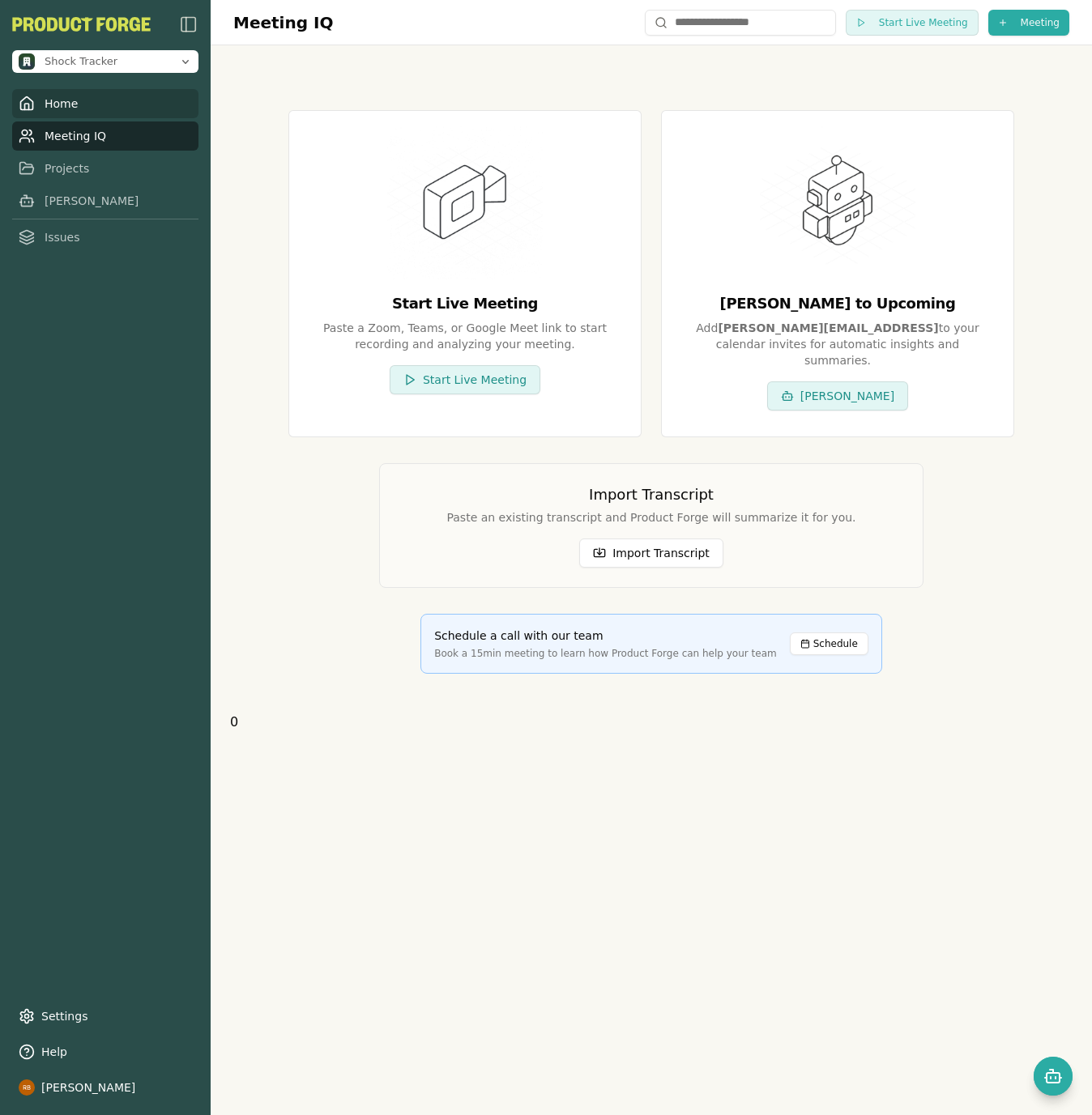
click at [67, 101] on link "Home" at bounding box center [105, 103] width 187 height 29
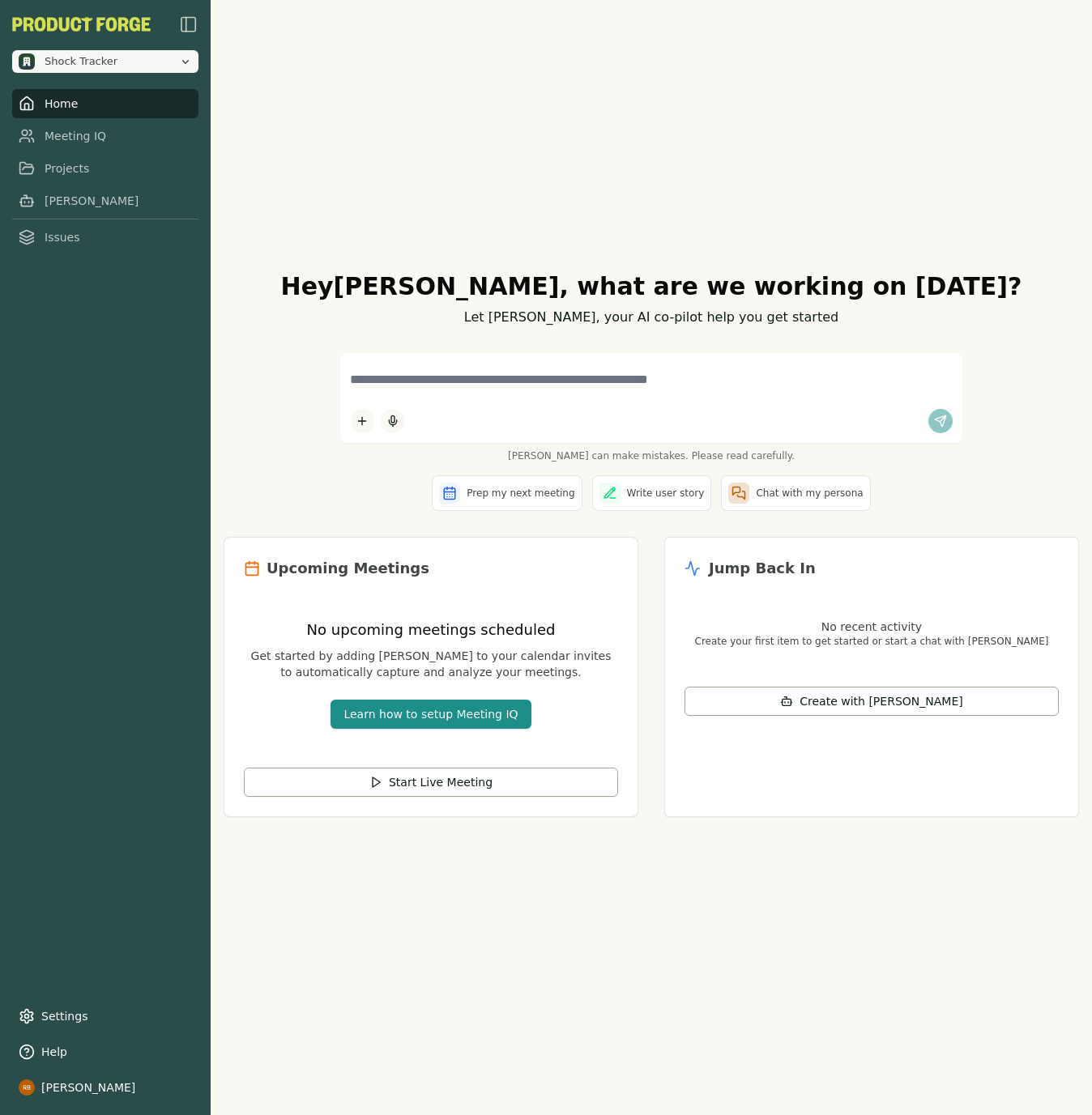
click at [195, 63] on button "Shock Tracker" at bounding box center [105, 61] width 187 height 23
click at [107, 302] on div "Shock Tracker Home Meeting IQ Projects [PERSON_NAME] Issues Settings Help [PERS…" at bounding box center [105, 557] width 211 height 1115
click at [93, 136] on link "Meeting IQ" at bounding box center [105, 136] width 187 height 29
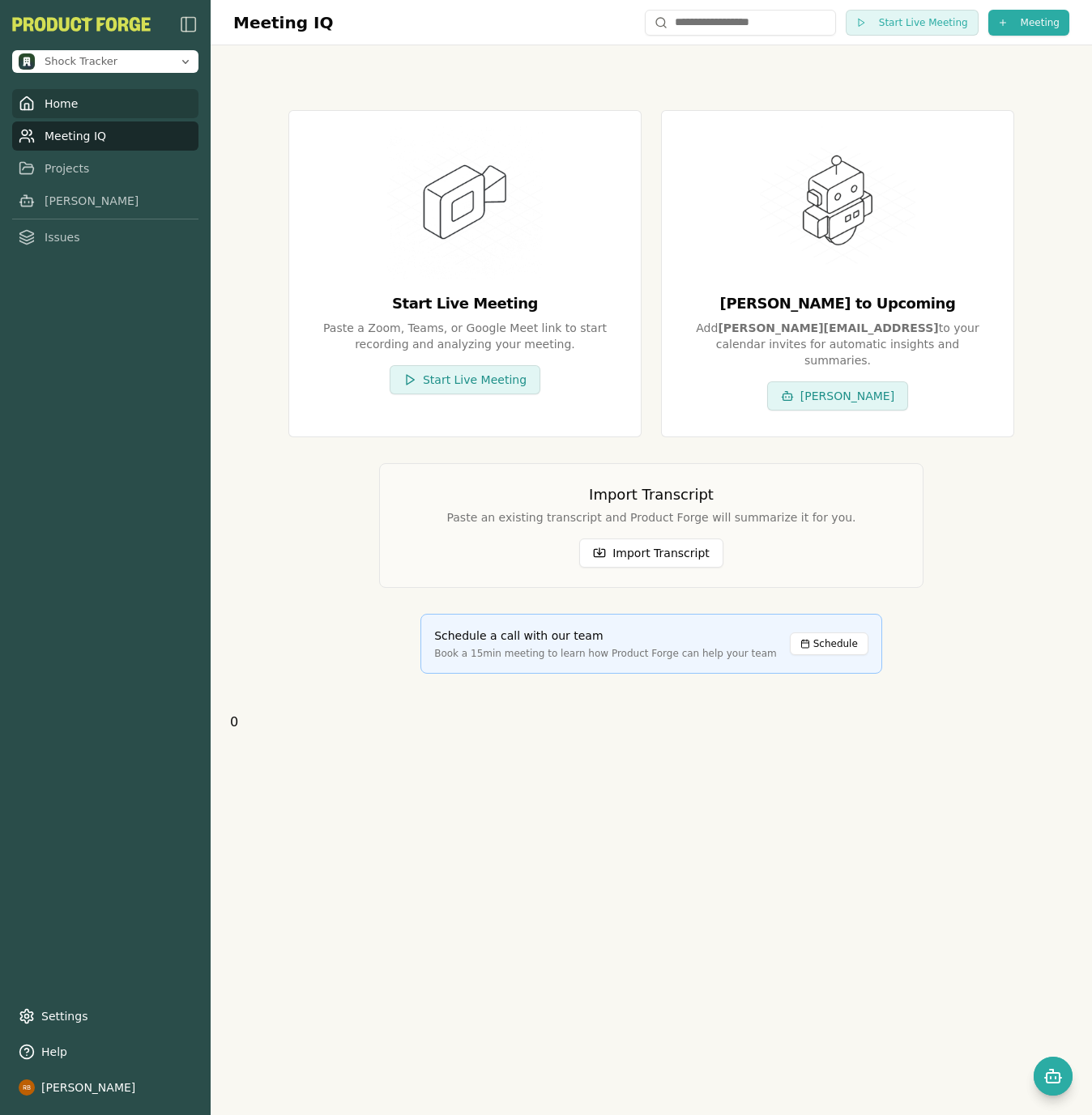
click at [79, 103] on link "Home" at bounding box center [105, 103] width 187 height 29
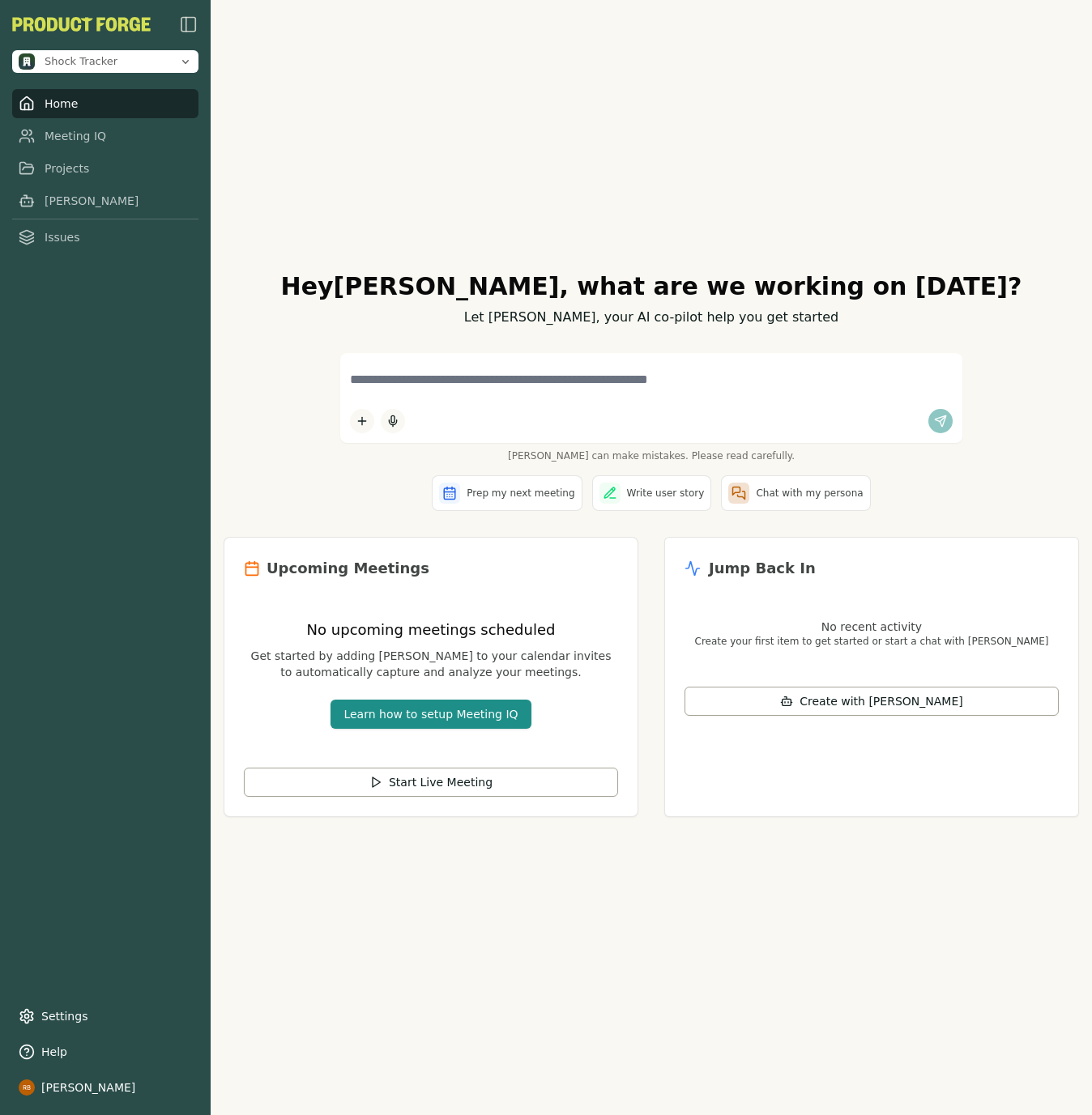
click at [514, 873] on div "Hey [PERSON_NAME] , what are we working on [DATE]? Let [PERSON_NAME], your AI c…" at bounding box center [651, 557] width 881 height 1115
click at [597, 388] on textarea at bounding box center [651, 379] width 603 height 34
click at [250, 456] on div "[PERSON_NAME] can make mistakes. Please read carefully." at bounding box center [651, 408] width 855 height 110
click at [75, 181] on link "Projects" at bounding box center [105, 168] width 187 height 29
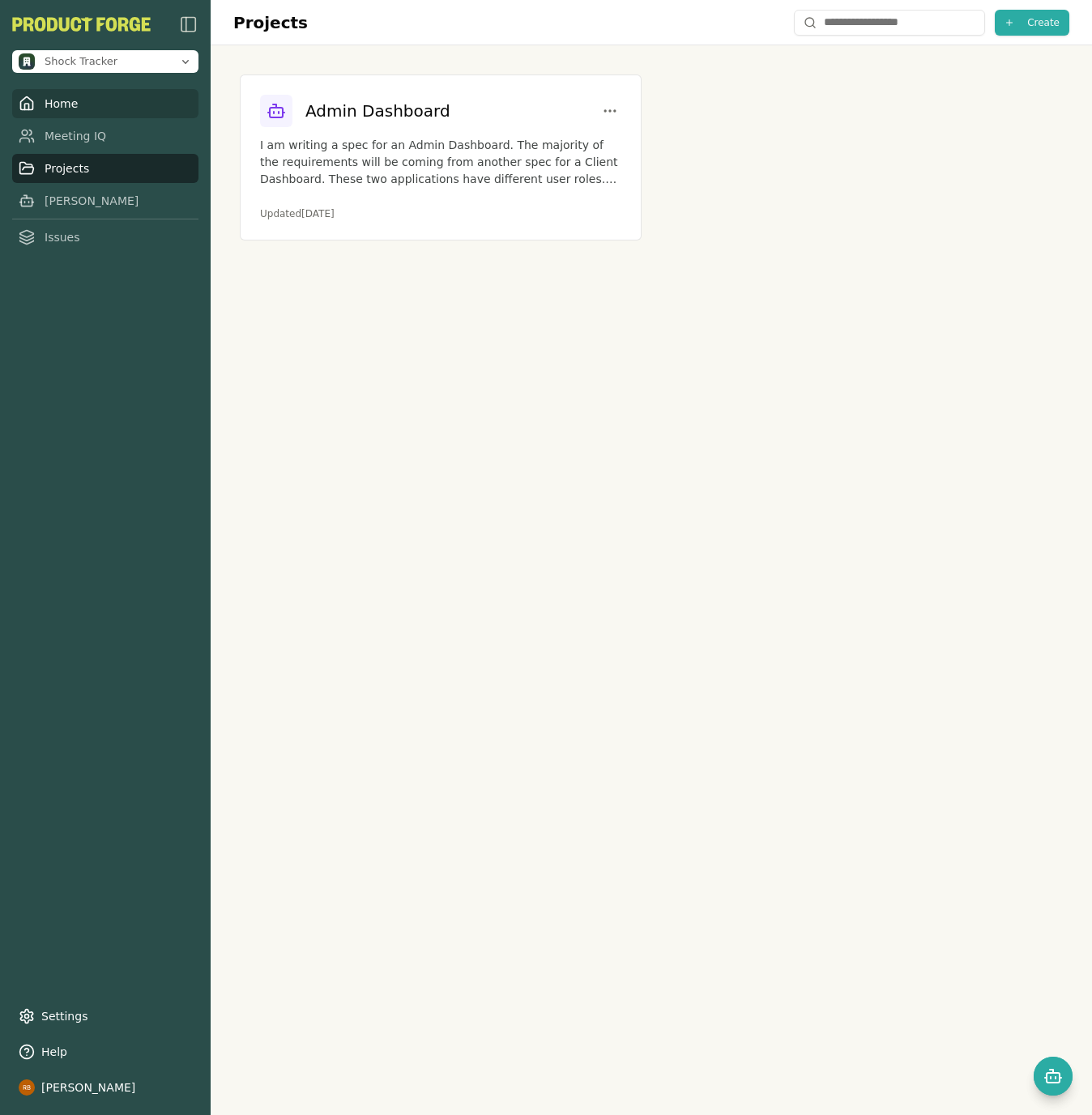
click at [76, 97] on link "Home" at bounding box center [105, 103] width 187 height 29
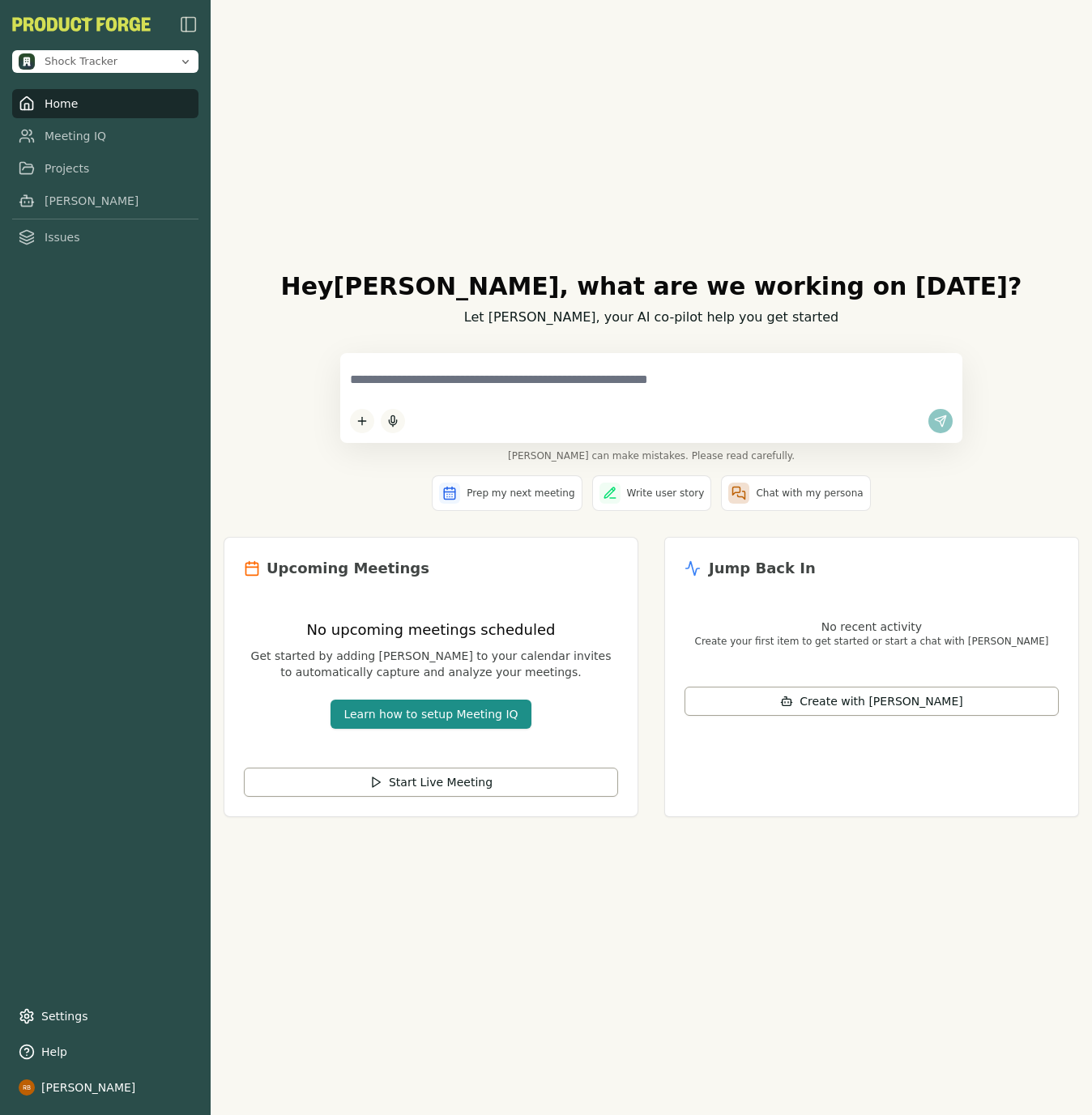
click at [480, 395] on textarea at bounding box center [651, 379] width 603 height 34
click at [385, 499] on div "Prep my next meeting Write user story Chat with my persona" at bounding box center [651, 493] width 855 height 36
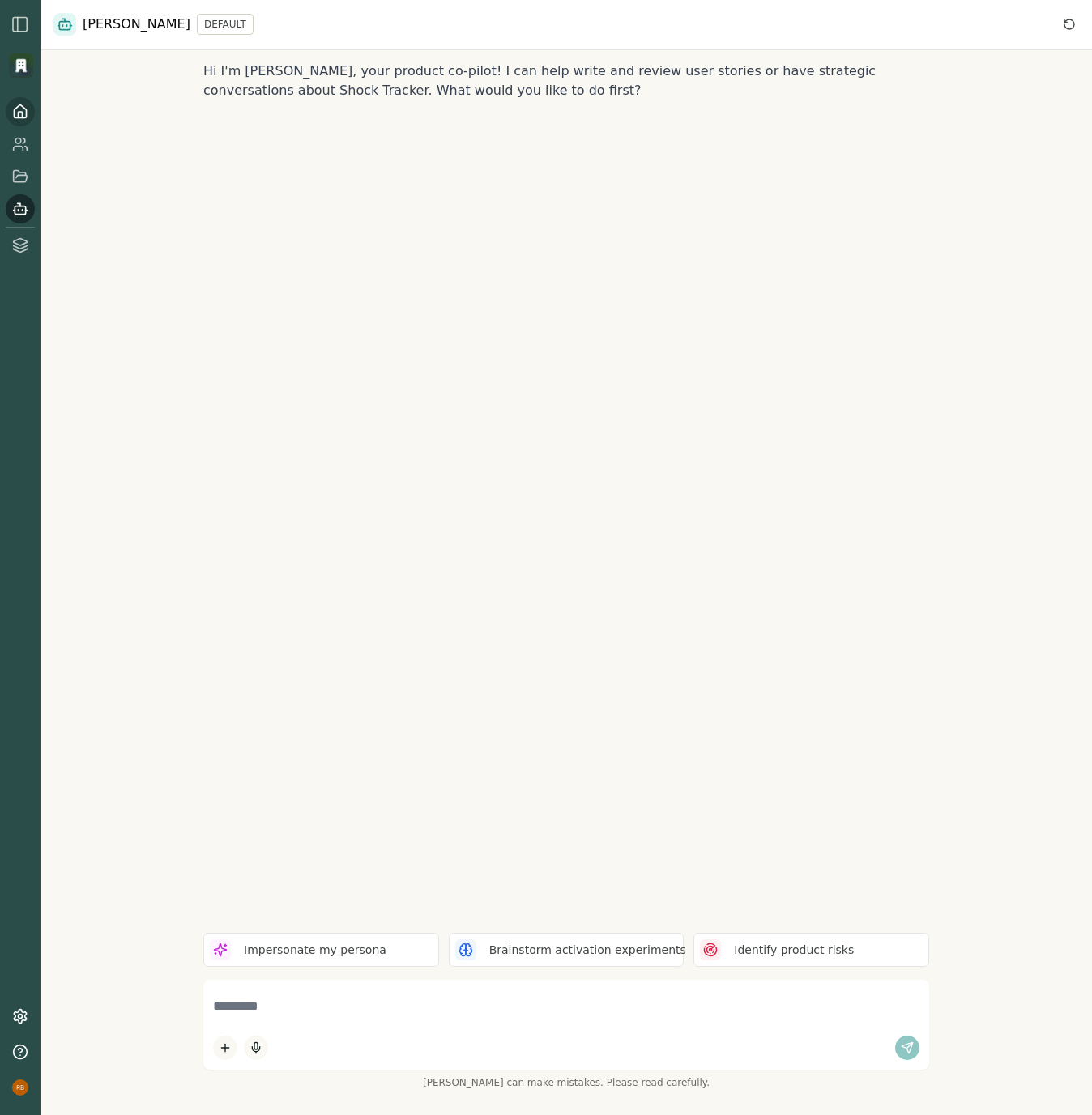
click at [18, 109] on icon at bounding box center [20, 112] width 16 height 16
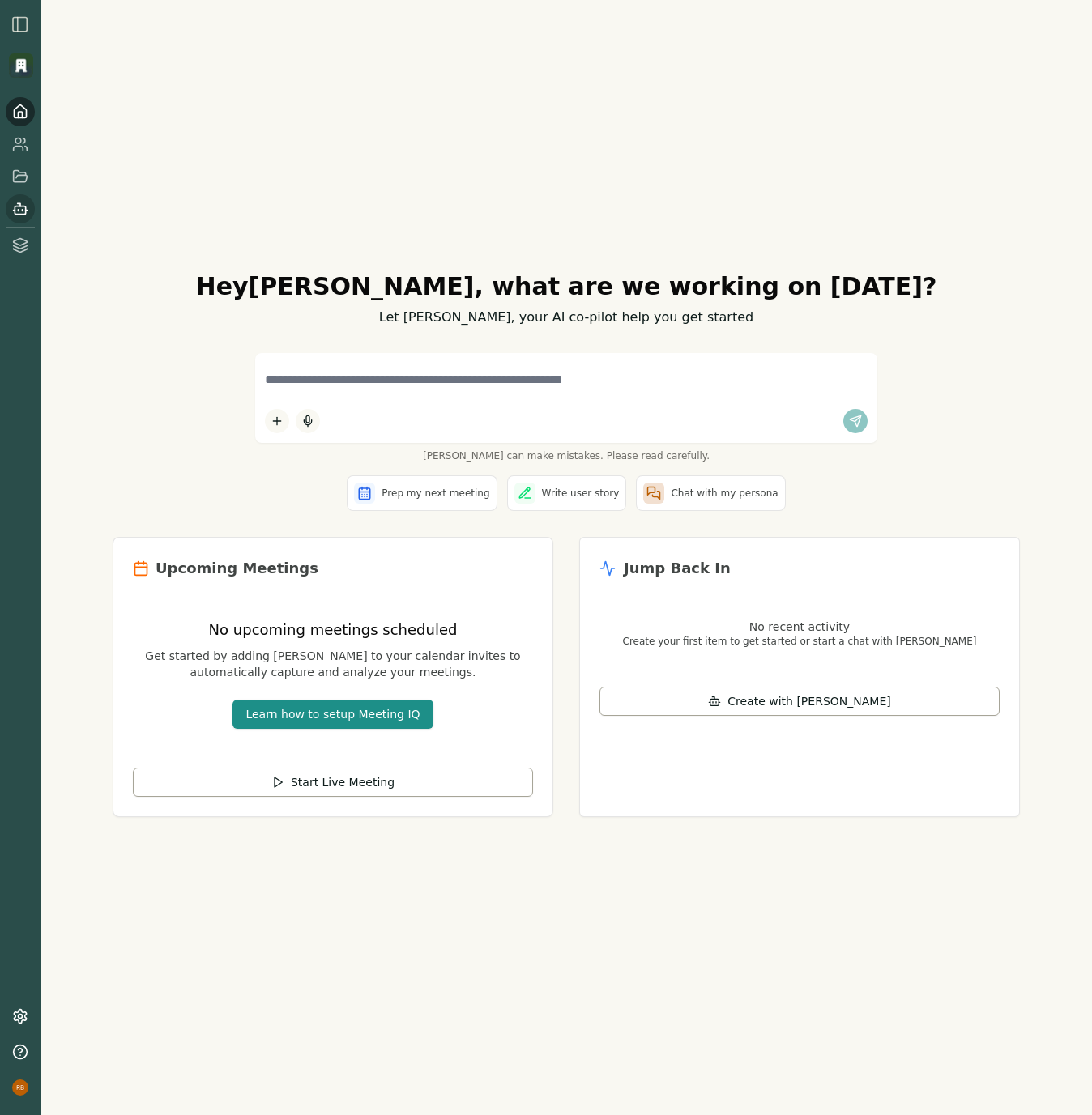
click at [27, 203] on icon at bounding box center [20, 209] width 16 height 16
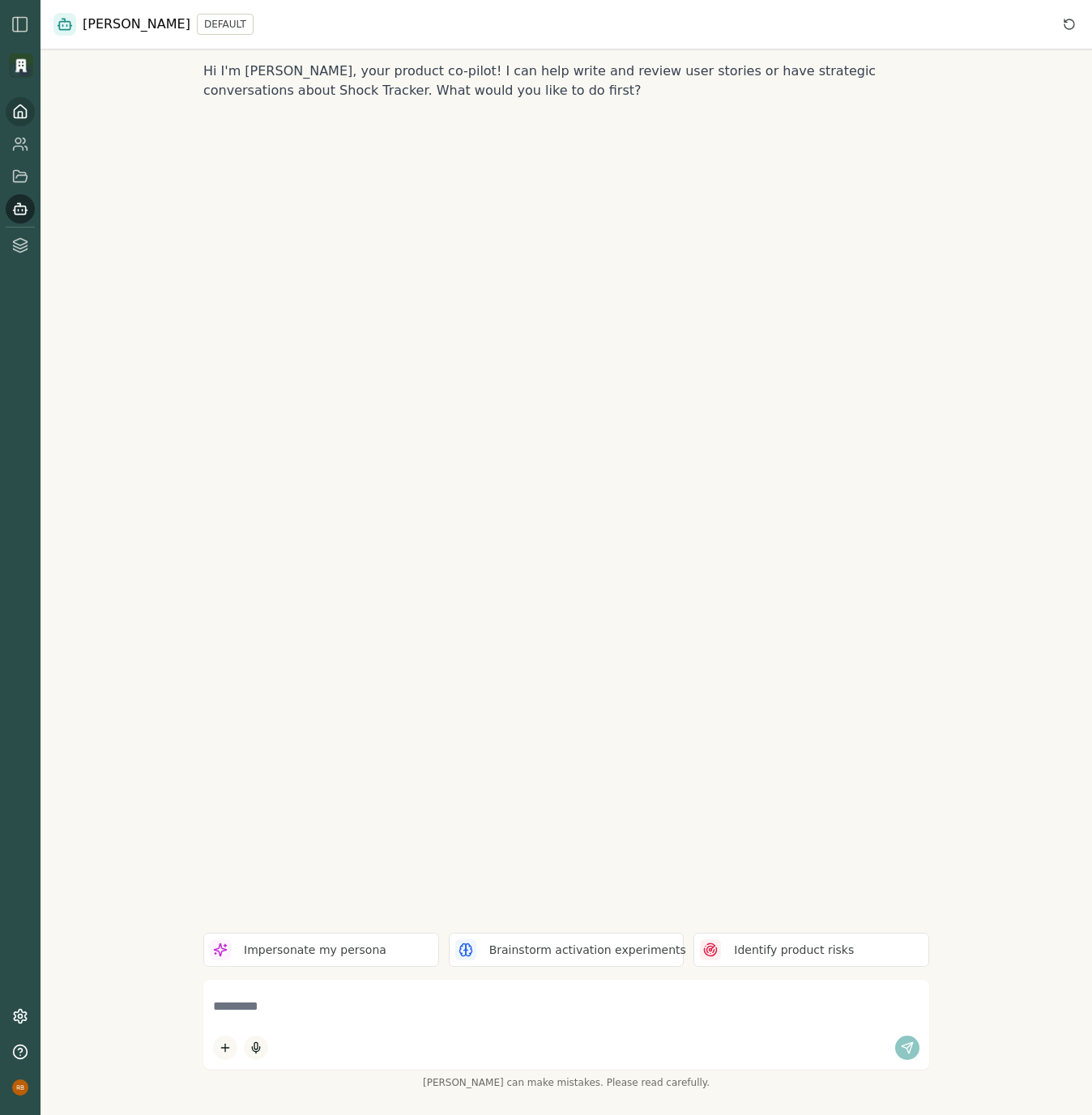
click at [26, 118] on icon at bounding box center [20, 112] width 16 height 16
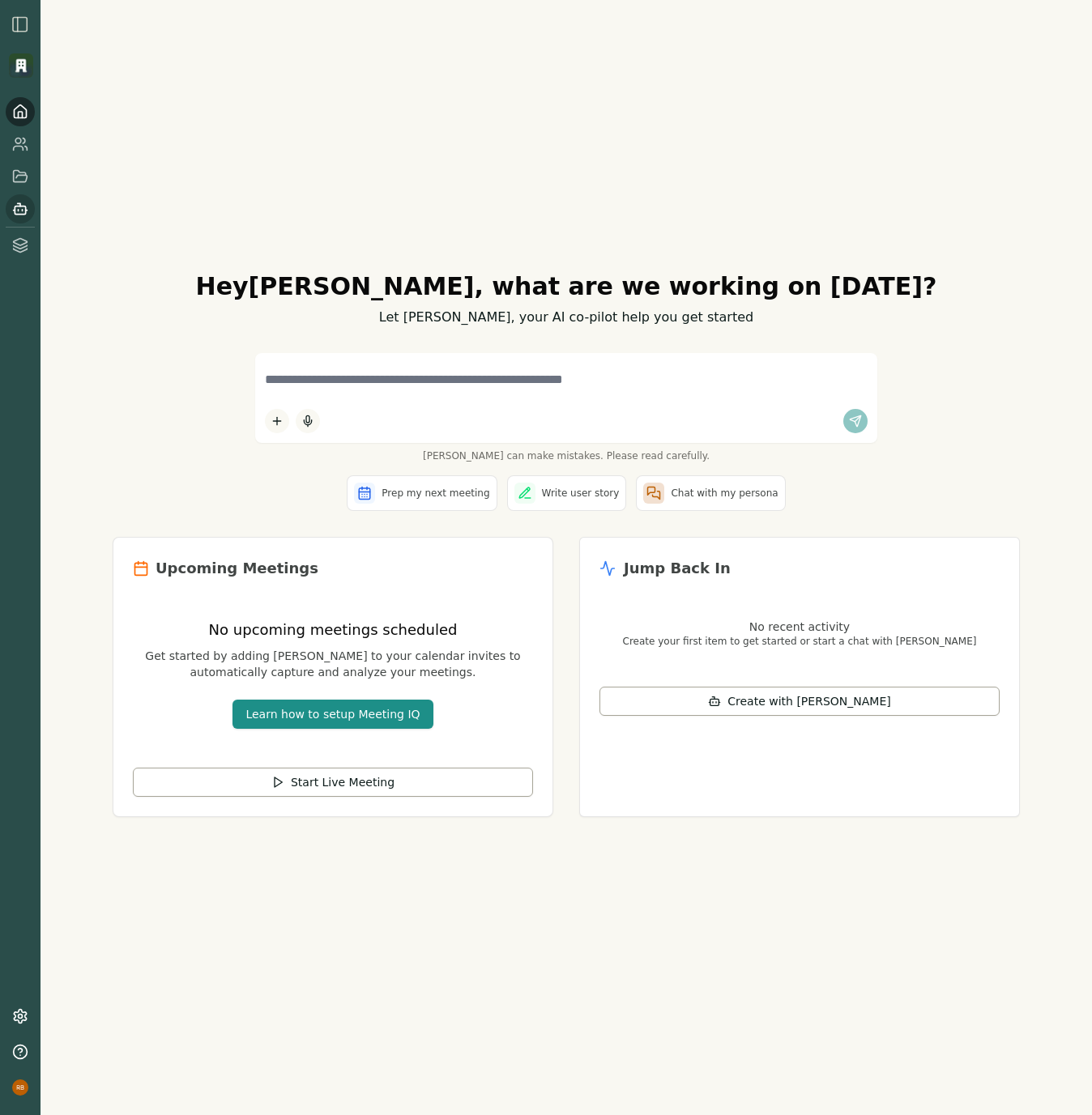
click at [17, 211] on icon at bounding box center [20, 209] width 16 height 16
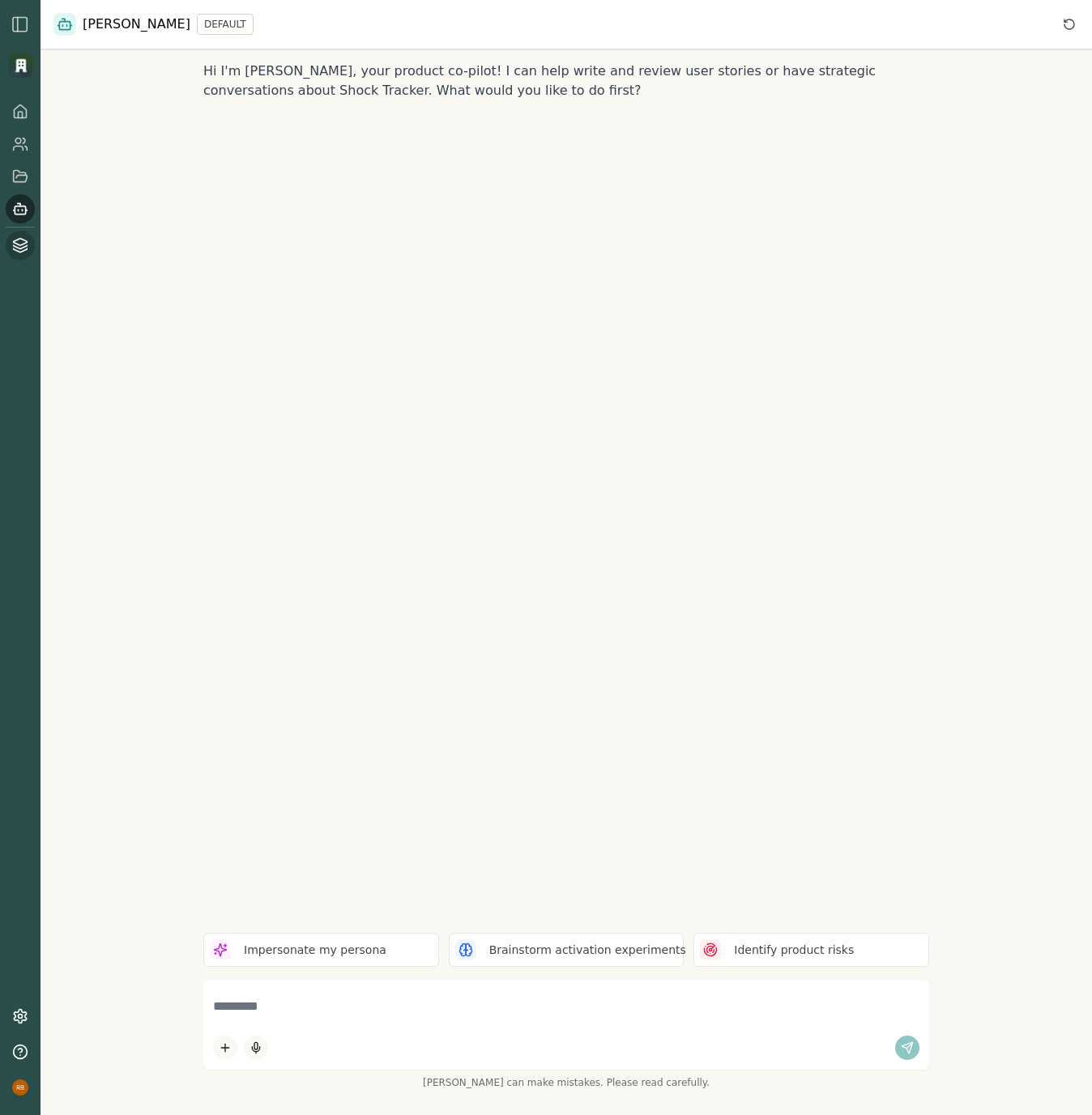
click at [19, 252] on icon at bounding box center [21, 250] width 14 height 3
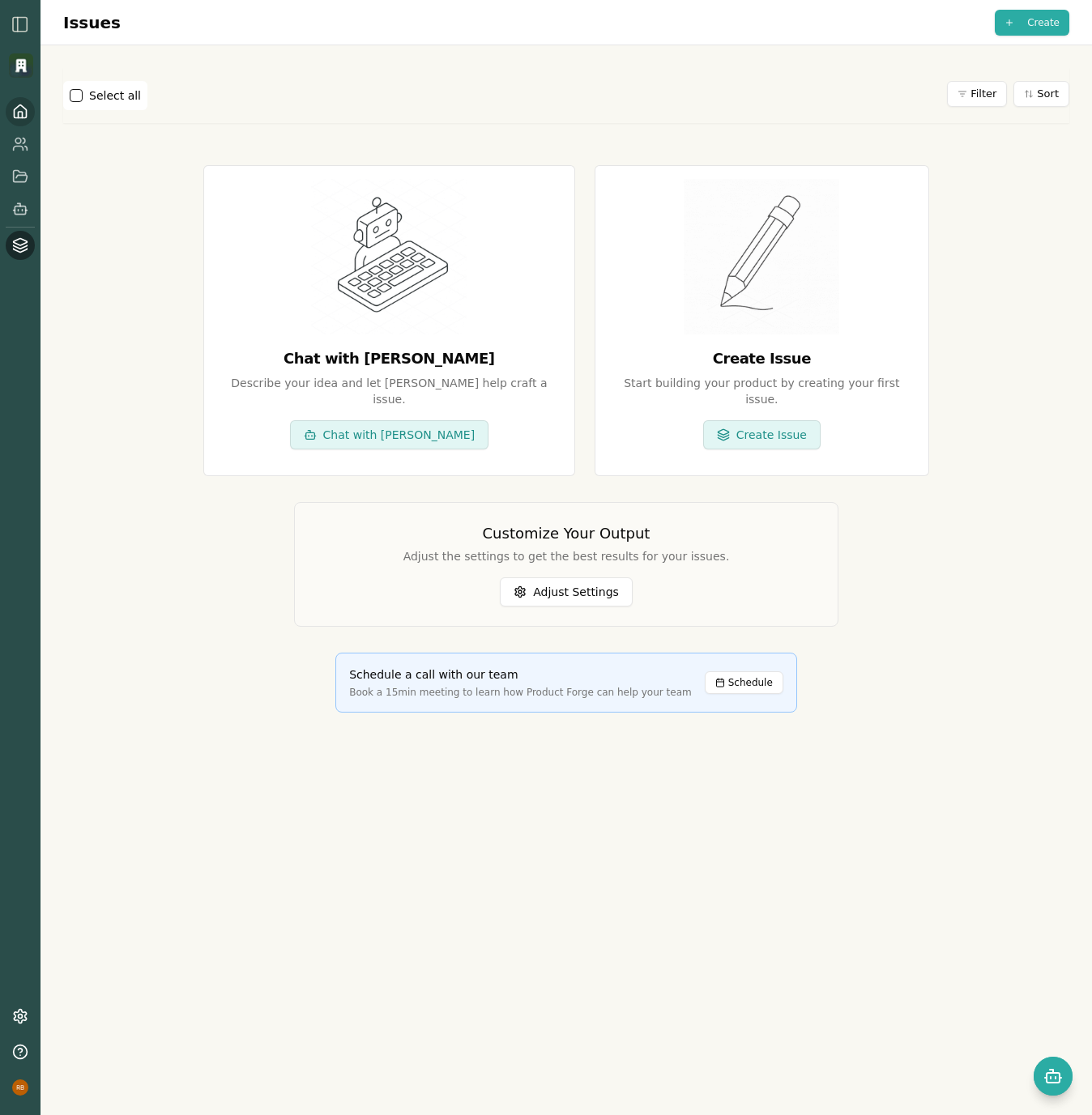
click at [29, 103] on link at bounding box center [20, 111] width 29 height 29
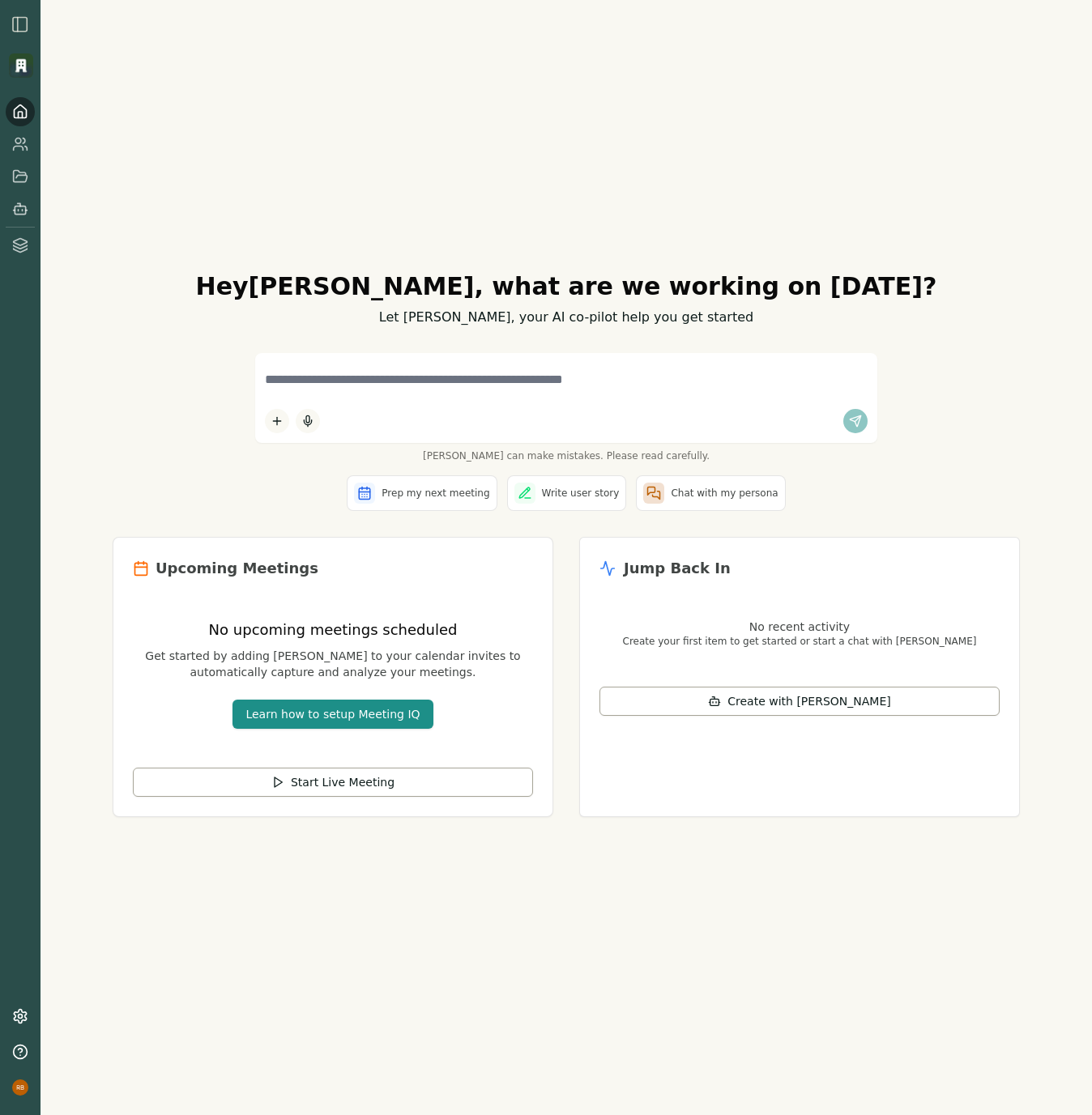
click at [22, 114] on icon at bounding box center [21, 115] width 4 height 6
click at [381, 379] on textarea at bounding box center [566, 379] width 603 height 34
click at [989, 298] on h1 "Hey Ralph , what are we working on today?" at bounding box center [566, 286] width 907 height 29
click at [24, 273] on icon at bounding box center [20, 278] width 16 height 16
click at [15, 280] on icon at bounding box center [19, 279] width 8 height 10
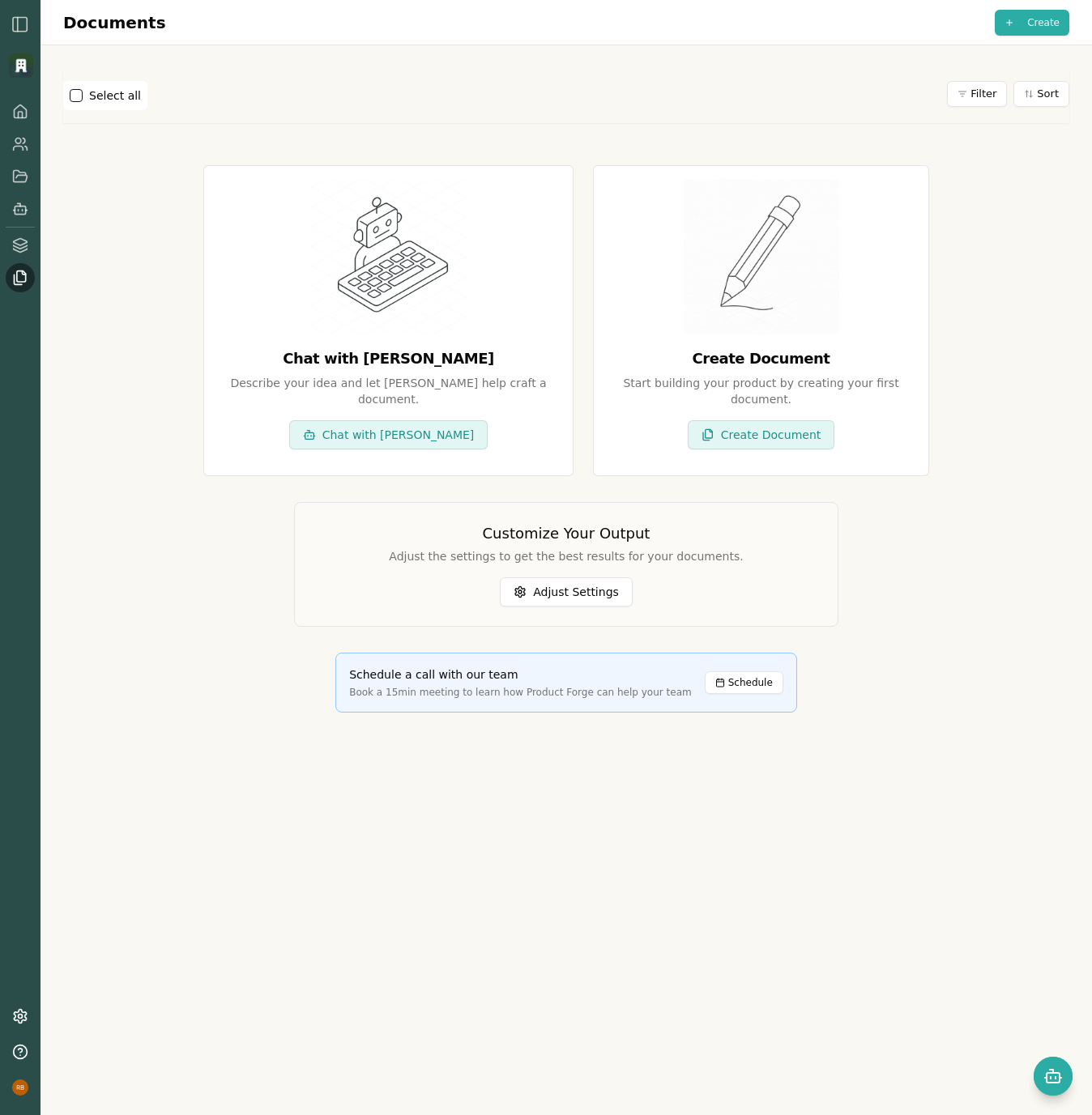
click at [957, 564] on div "Chat with Smith Describe your idea and let Smith help craft a document . Chat w…" at bounding box center [566, 439] width 1006 height 625
click at [28, 247] on icon at bounding box center [20, 246] width 16 height 16
click at [28, 208] on icon at bounding box center [20, 209] width 16 height 16
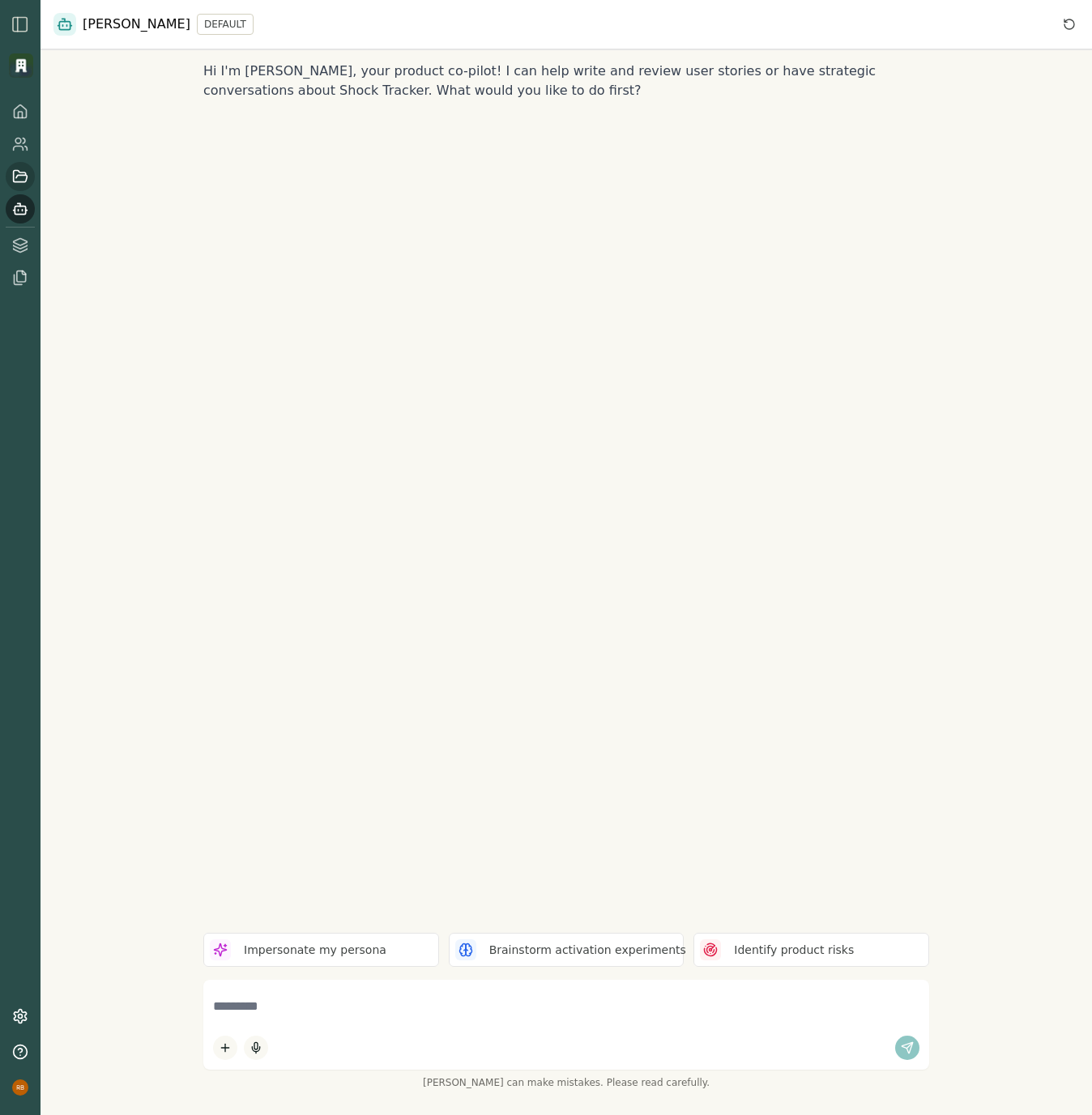
click at [18, 183] on icon at bounding box center [20, 177] width 16 height 16
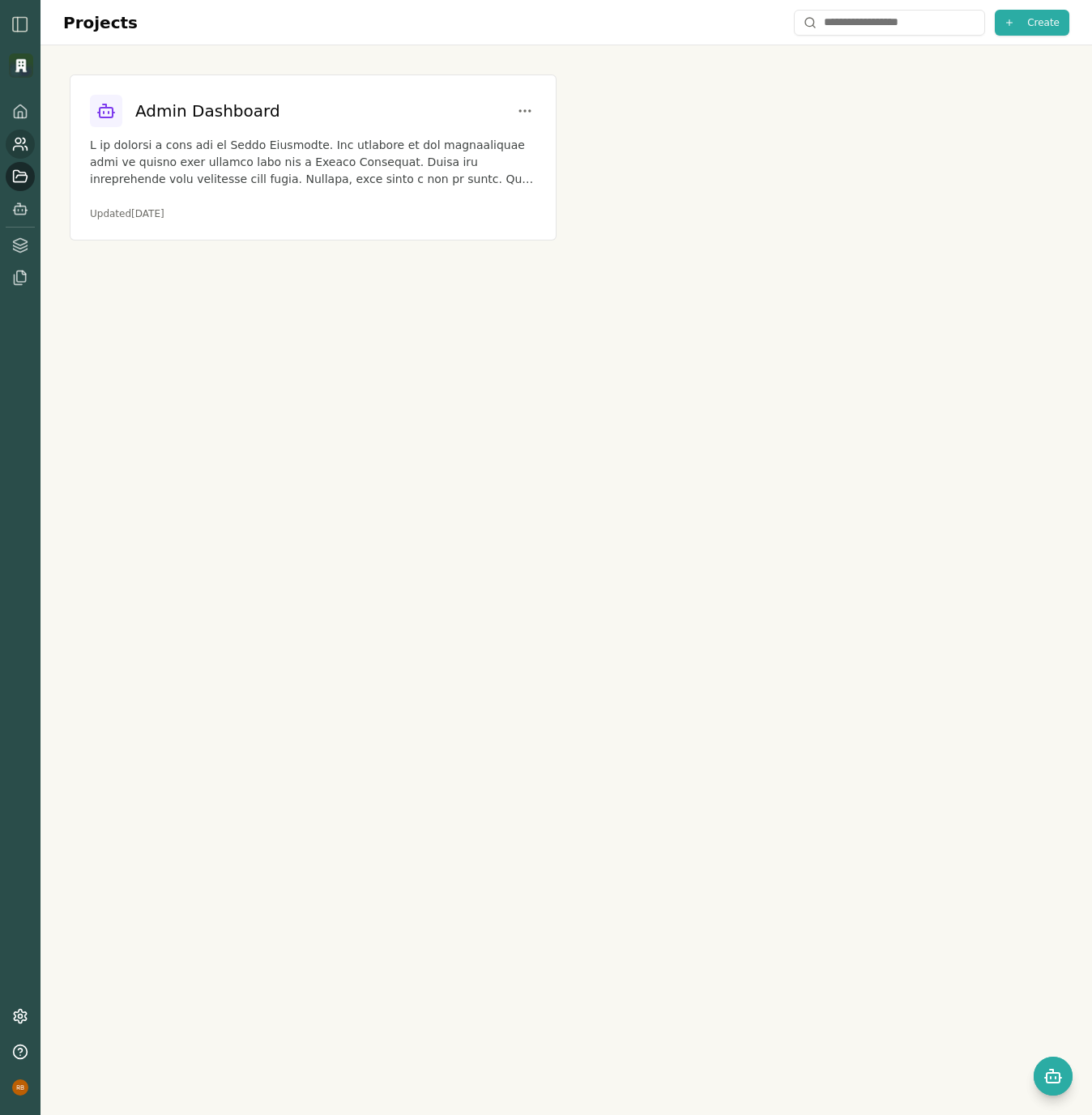
click at [24, 147] on icon at bounding box center [20, 144] width 16 height 16
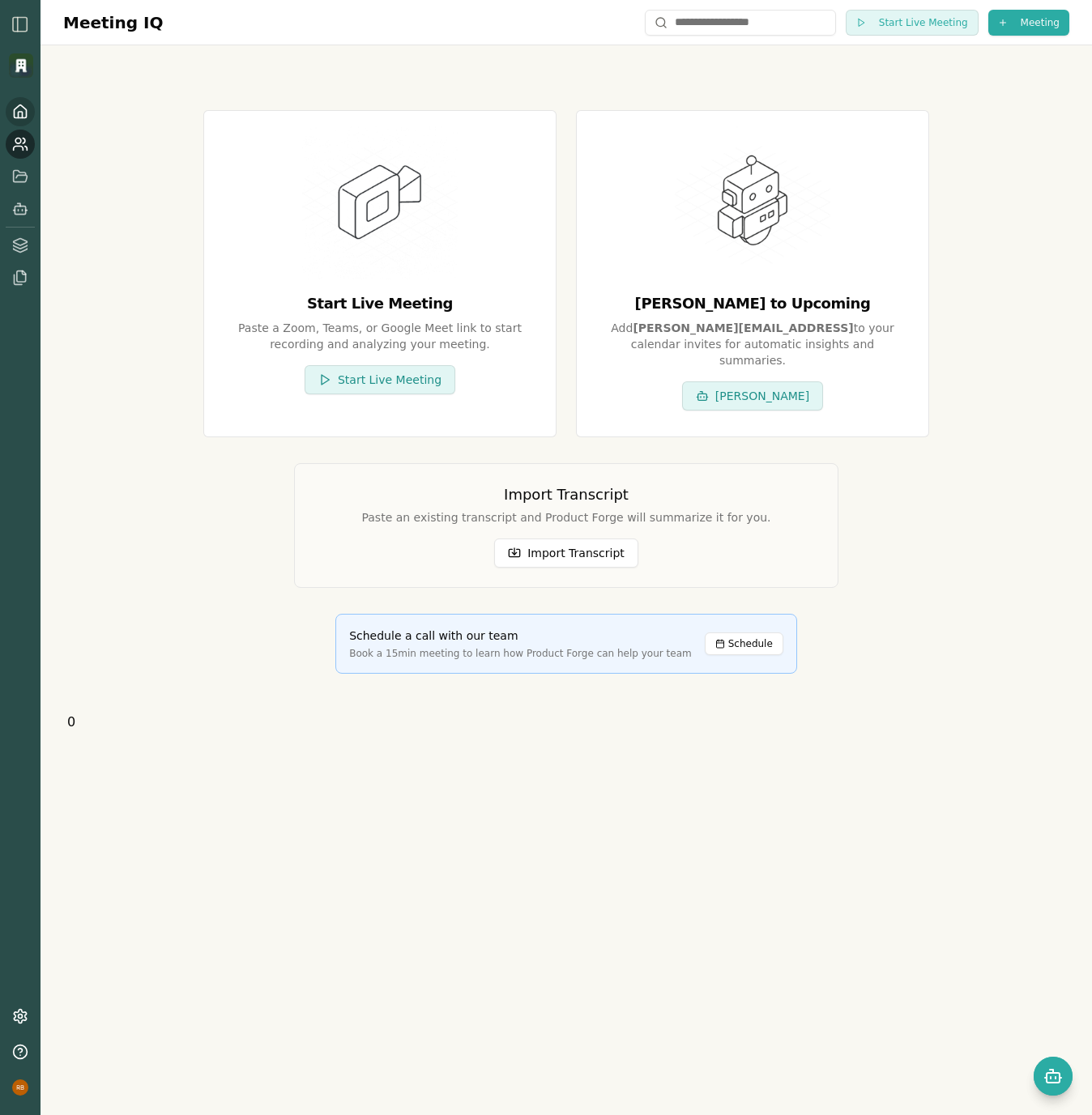
click at [24, 120] on link at bounding box center [20, 111] width 29 height 29
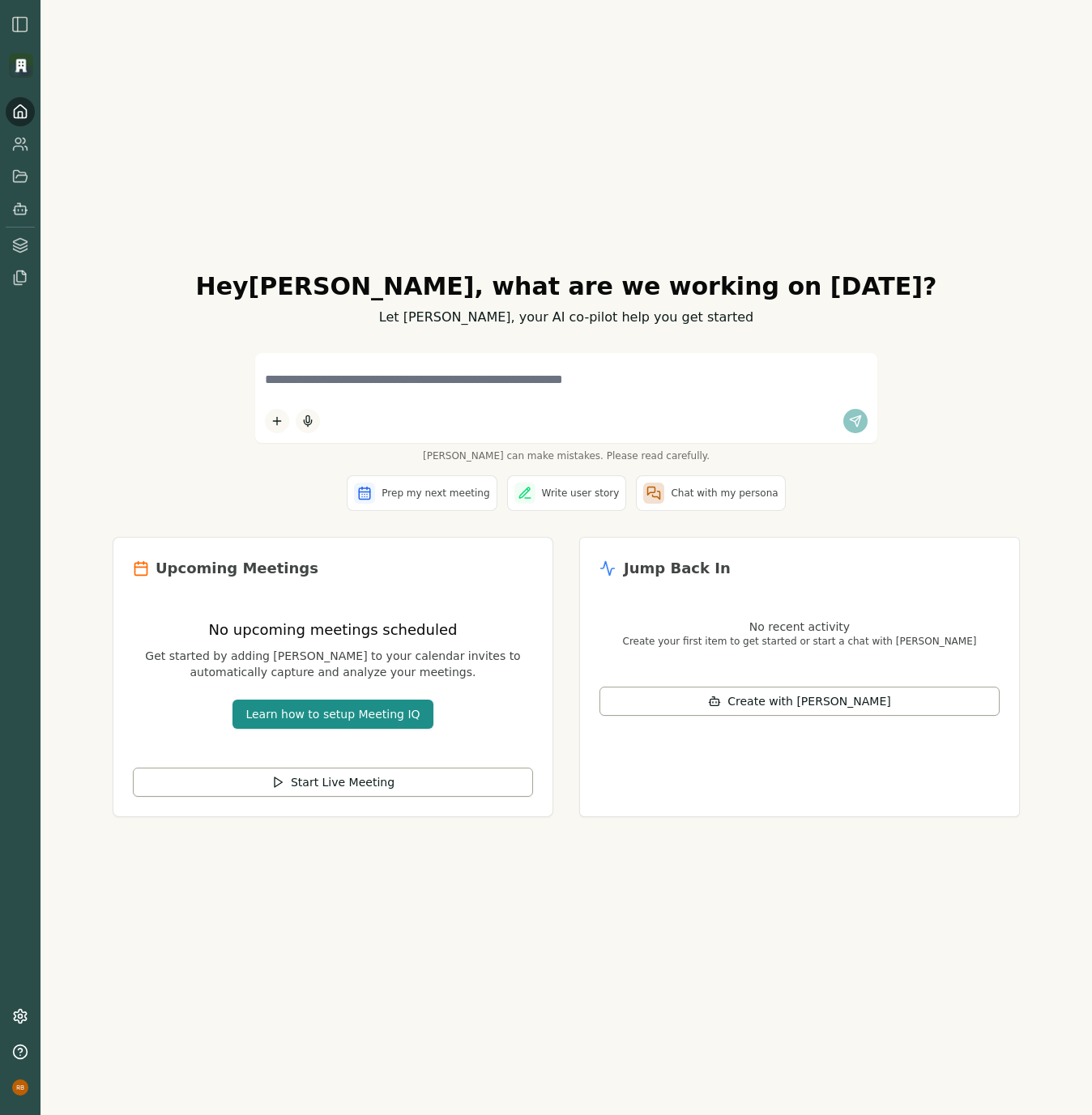
click at [794, 974] on div "Hey [PERSON_NAME] , what are we working on [DATE]? Let [PERSON_NAME], your AI c…" at bounding box center [566, 557] width 1051 height 1115
click at [22, 144] on icon at bounding box center [20, 144] width 16 height 16
